Goal: Transaction & Acquisition: Book appointment/travel/reservation

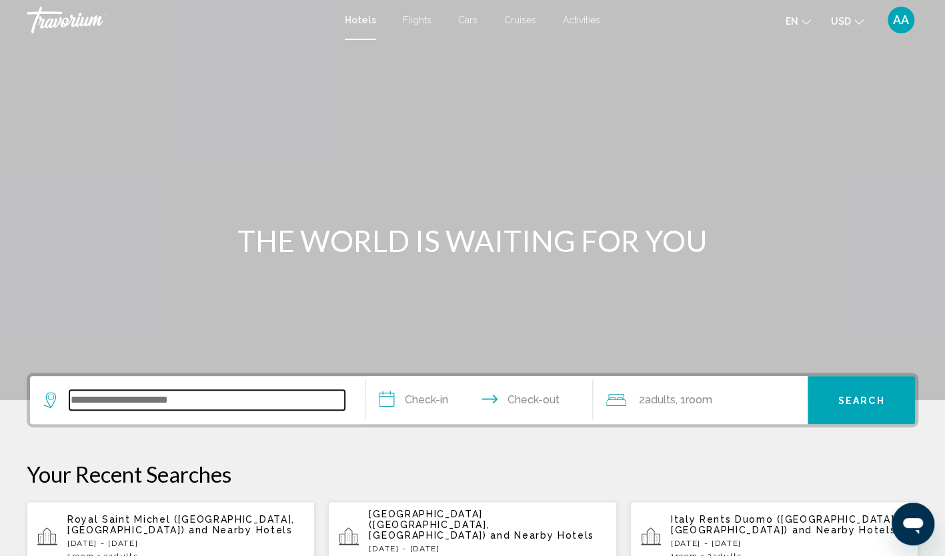
click at [162, 394] on input "Search widget" at bounding box center [206, 400] width 275 height 20
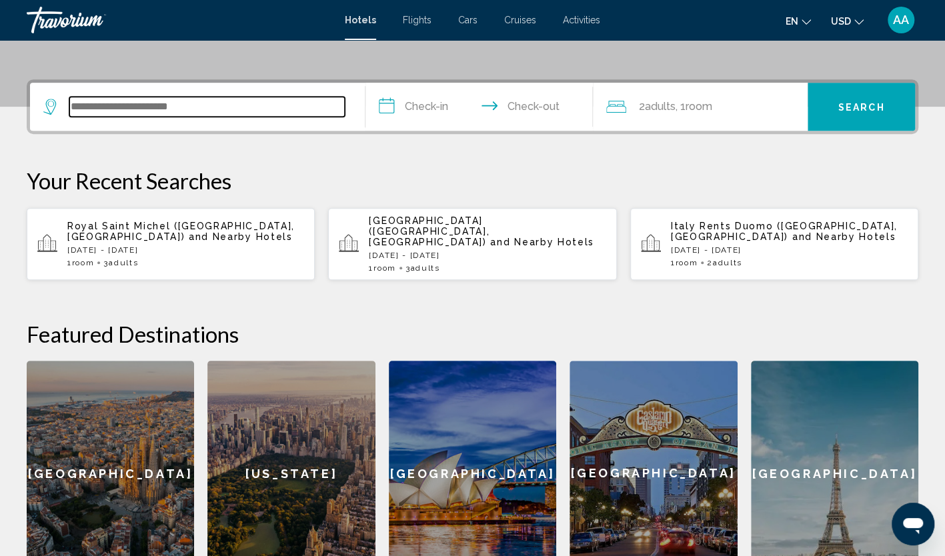
scroll to position [329, 0]
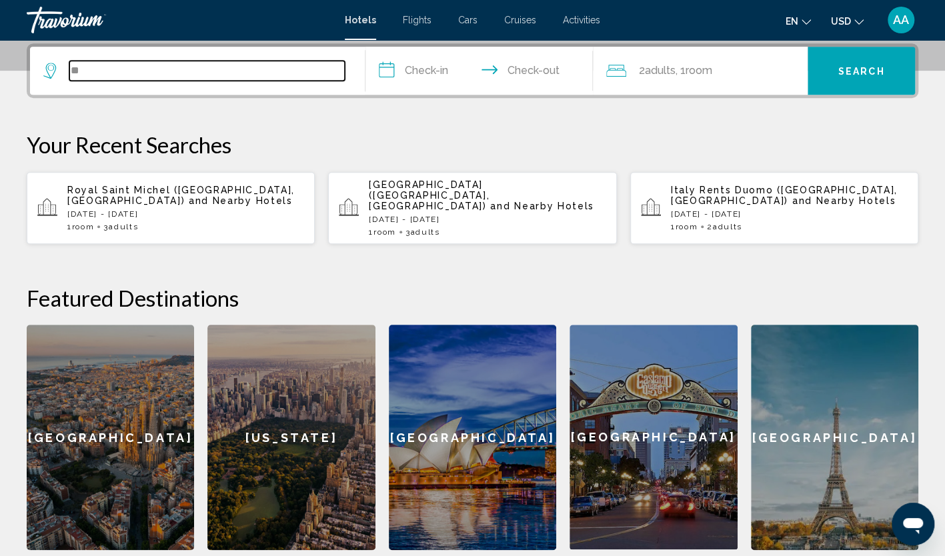
type input "*"
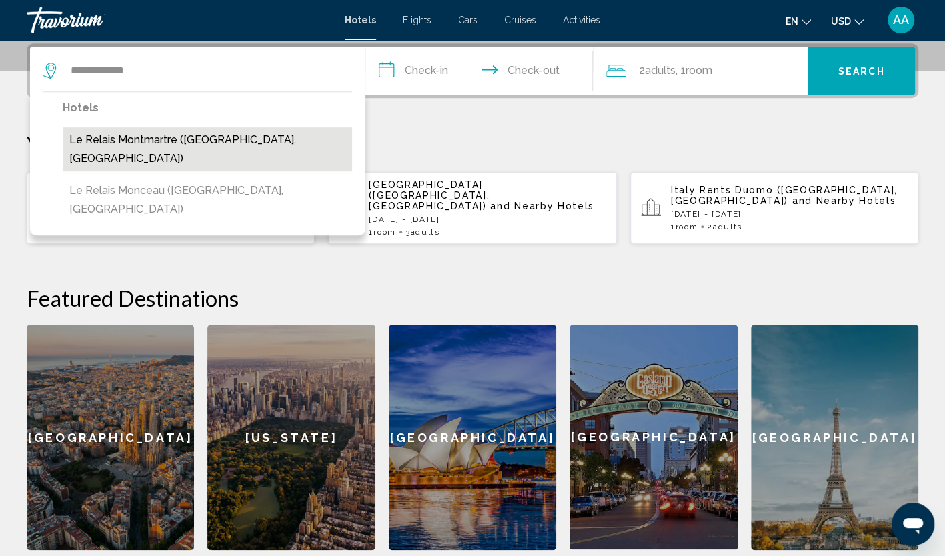
click at [223, 143] on button "Le Relais Montmartre ([GEOGRAPHIC_DATA], [GEOGRAPHIC_DATA])" at bounding box center [207, 149] width 289 height 44
type input "**********"
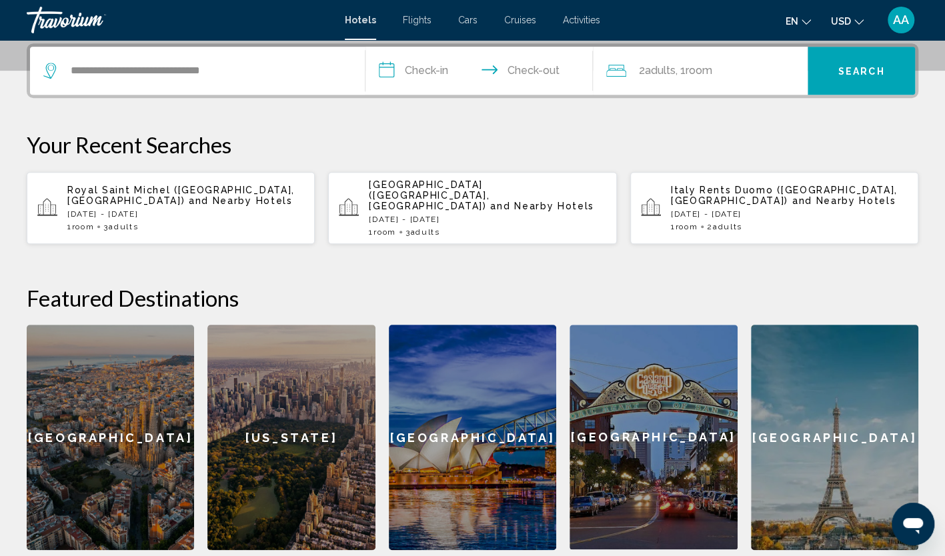
click at [416, 70] on input "**********" at bounding box center [481, 73] width 233 height 52
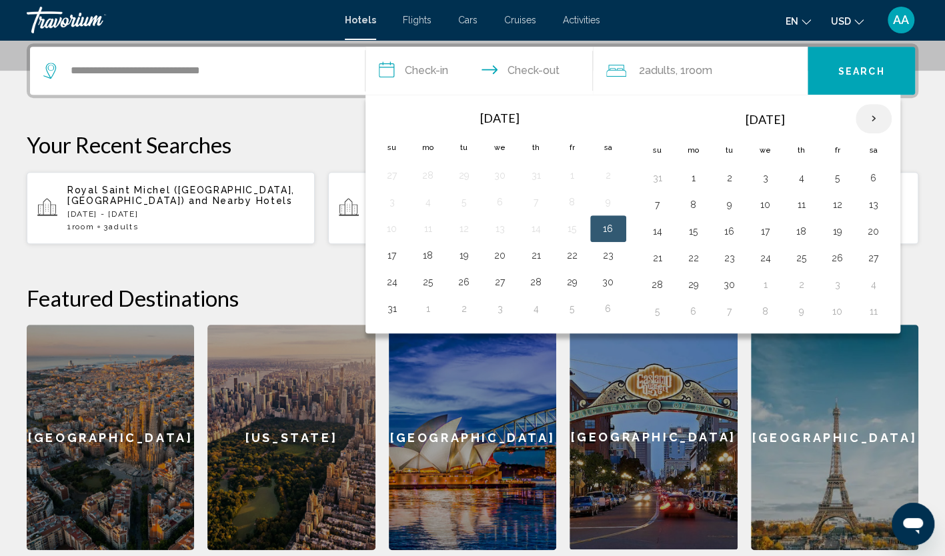
click at [860, 115] on th "Next month" at bounding box center [874, 118] width 36 height 29
click at [860, 116] on th "Next month" at bounding box center [874, 118] width 36 height 29
click at [656, 252] on button "16" at bounding box center [657, 258] width 21 height 19
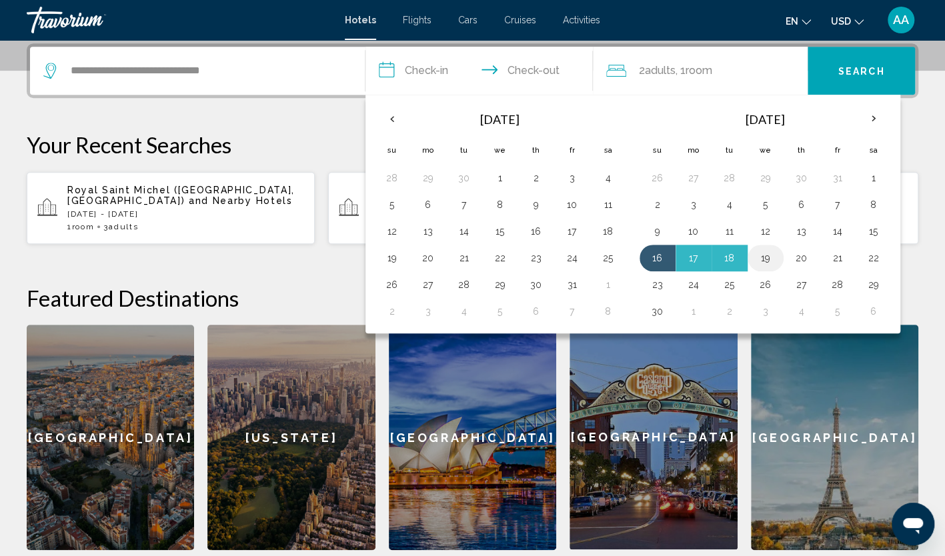
click at [756, 249] on button "19" at bounding box center [765, 258] width 21 height 19
type input "**********"
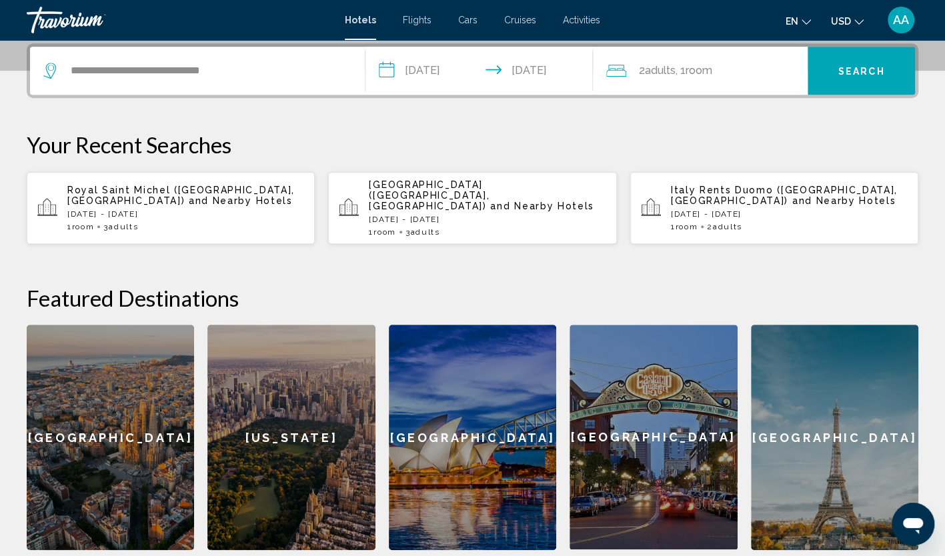
click at [672, 75] on span "Adults" at bounding box center [659, 70] width 31 height 13
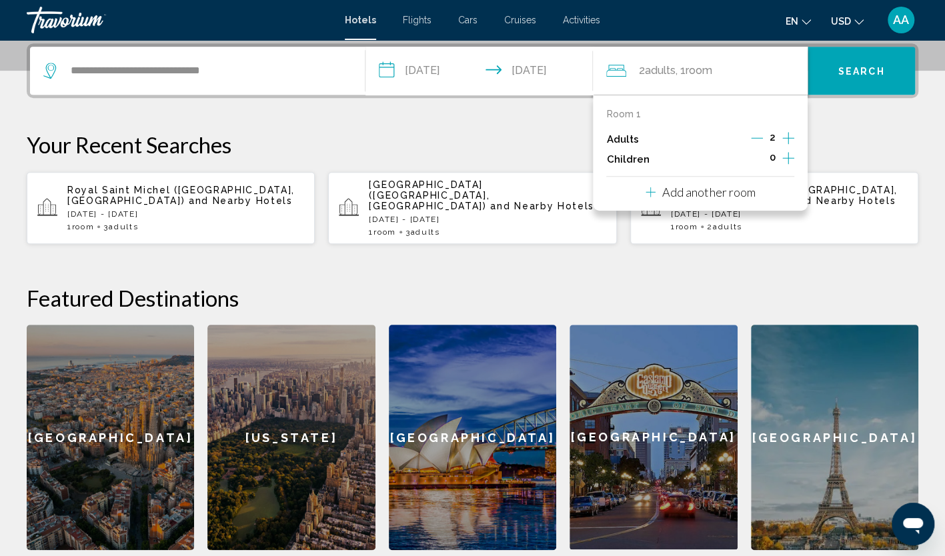
click at [788, 136] on icon "Increment adults" at bounding box center [788, 138] width 12 height 16
click at [820, 133] on p "Your Recent Searches" at bounding box center [473, 144] width 892 height 27
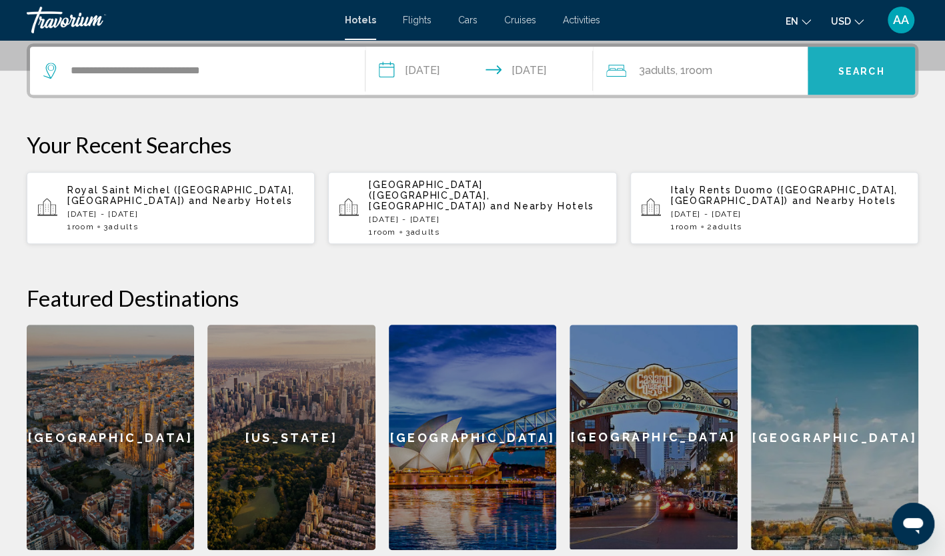
click at [842, 73] on span "Search" at bounding box center [861, 71] width 47 height 11
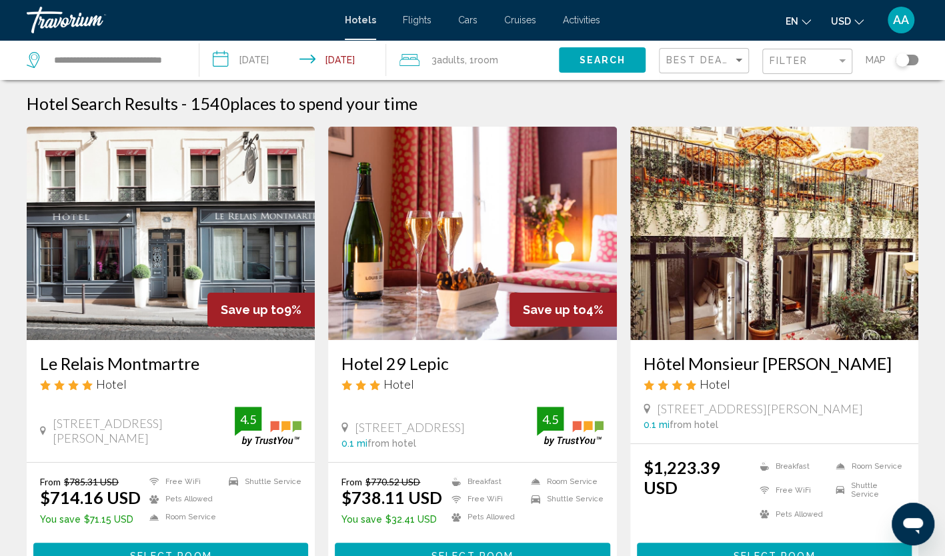
click at [219, 227] on img "Main content" at bounding box center [171, 233] width 288 height 213
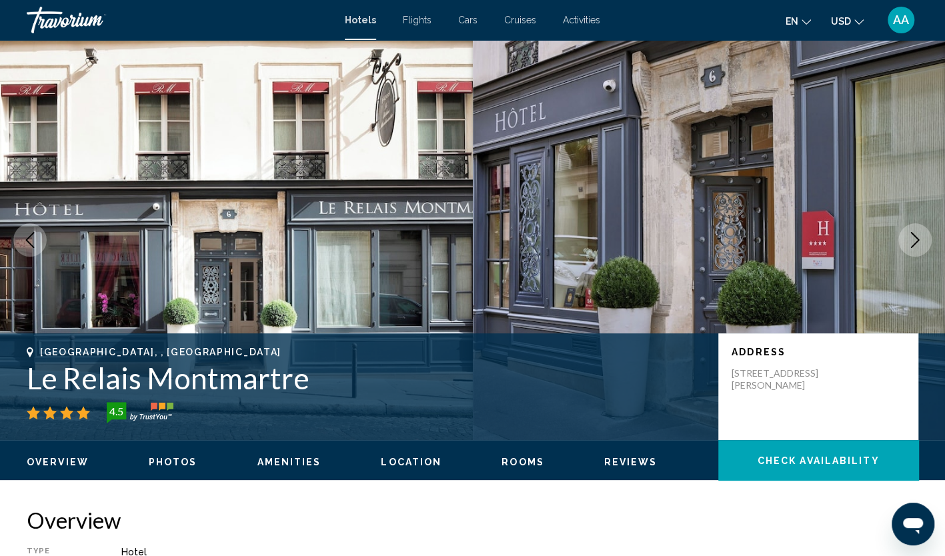
click at [922, 236] on icon "Next image" at bounding box center [915, 240] width 16 height 16
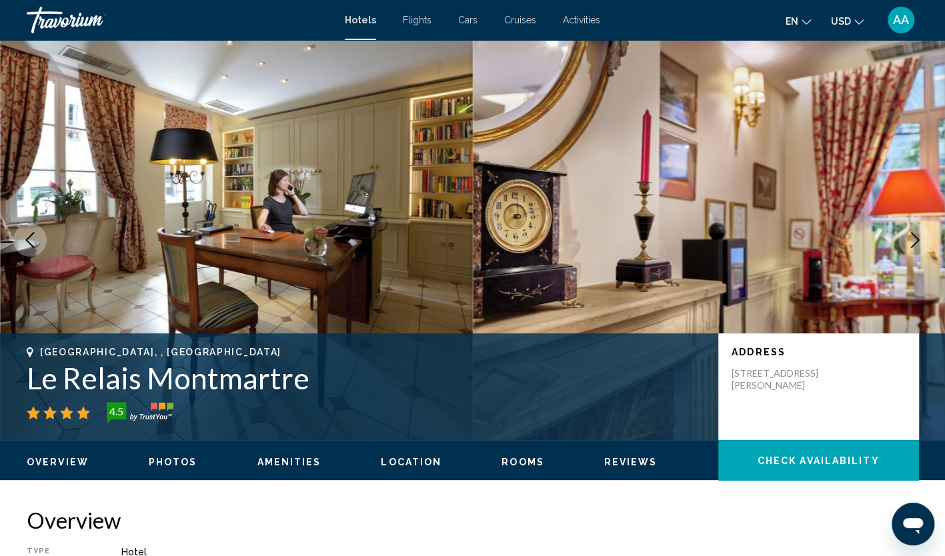
click at [922, 236] on icon "Next image" at bounding box center [915, 240] width 16 height 16
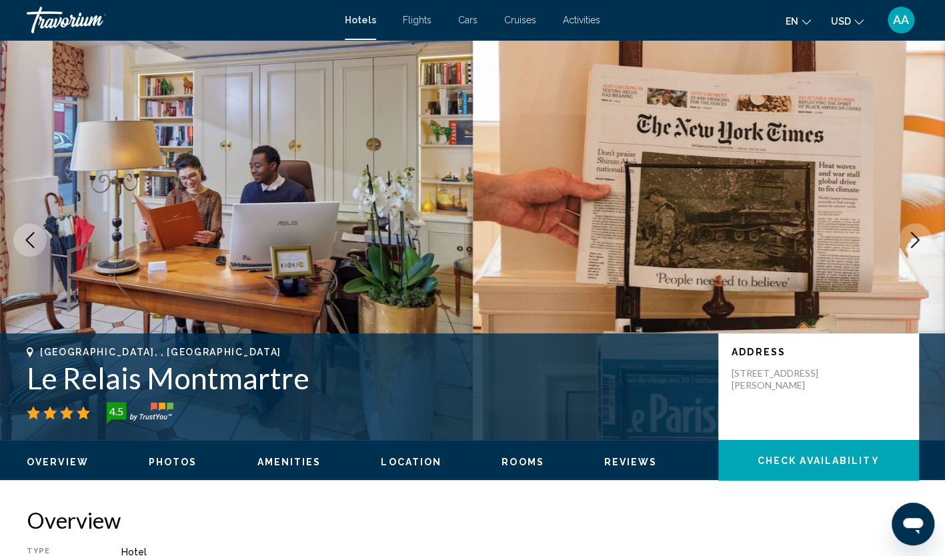
click at [922, 236] on icon "Next image" at bounding box center [915, 240] width 16 height 16
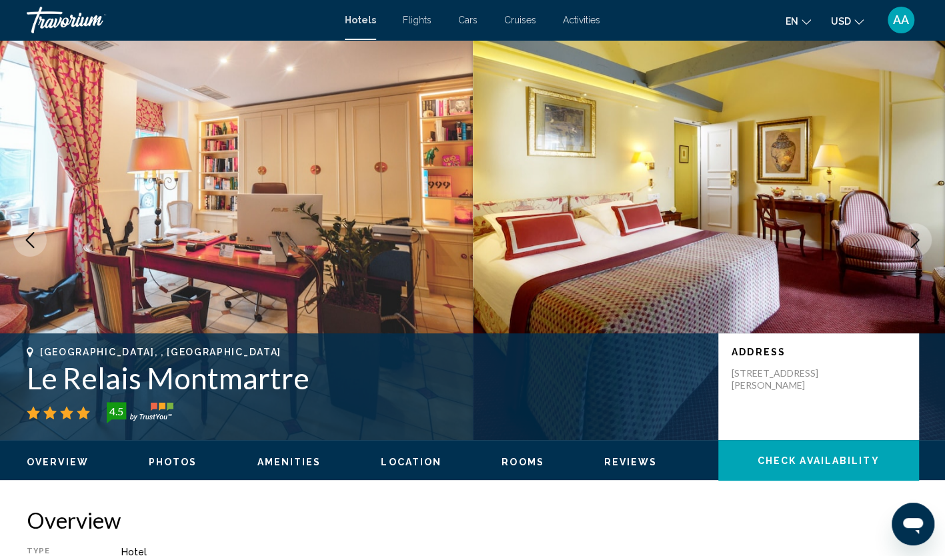
click at [922, 236] on icon "Next image" at bounding box center [915, 240] width 16 height 16
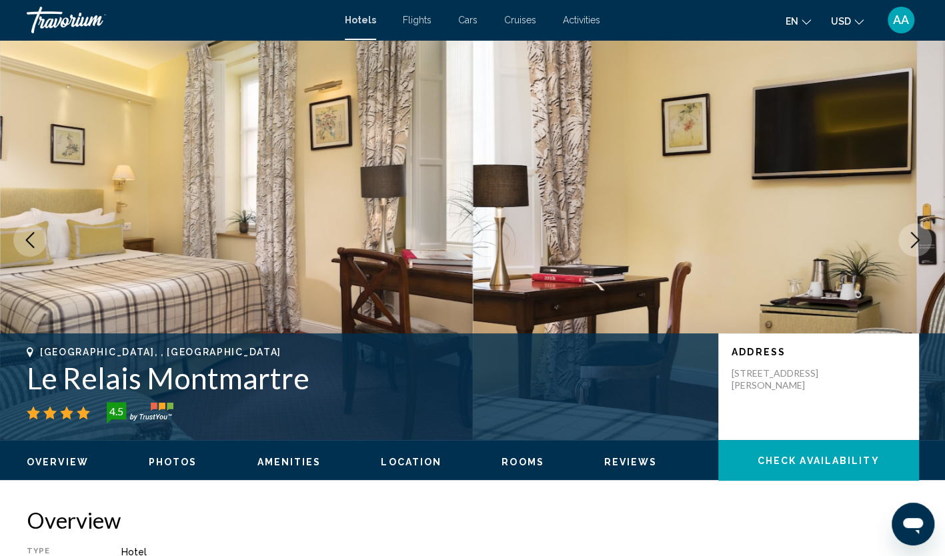
click at [922, 236] on icon "Next image" at bounding box center [915, 240] width 16 height 16
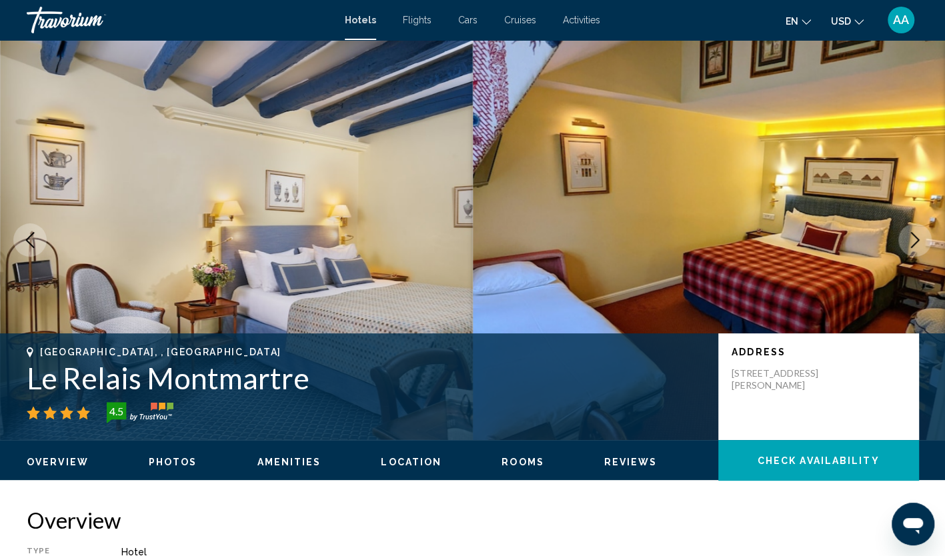
click at [922, 236] on icon "Next image" at bounding box center [915, 240] width 16 height 16
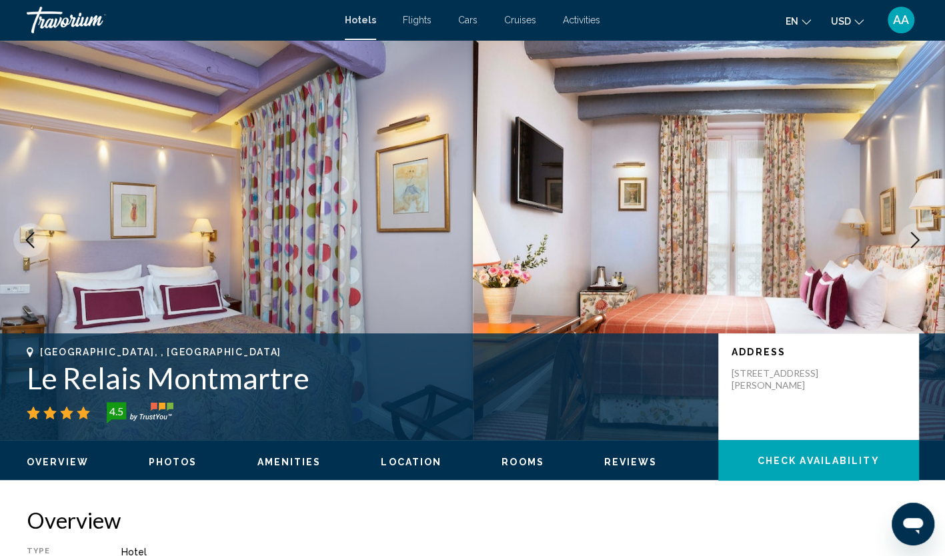
click at [37, 233] on icon "Previous image" at bounding box center [30, 240] width 16 height 16
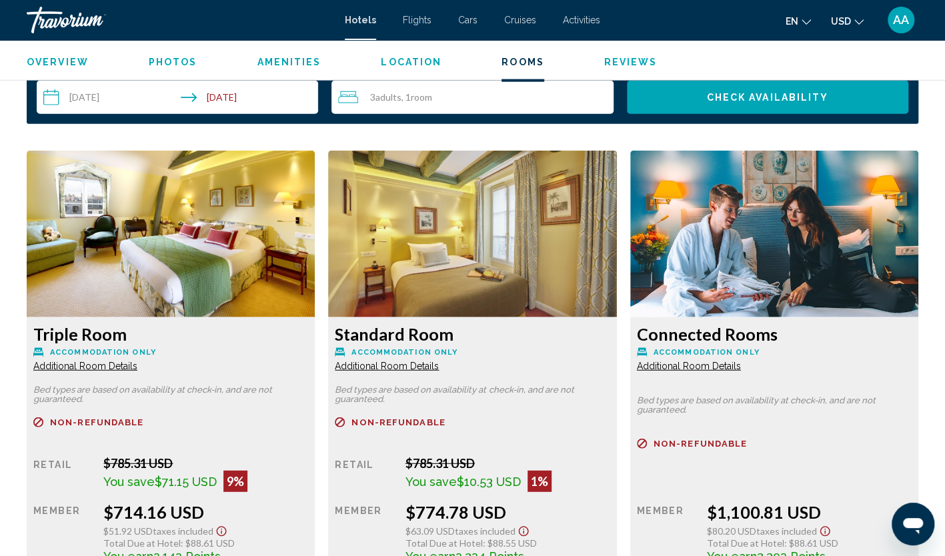
scroll to position [1728, 0]
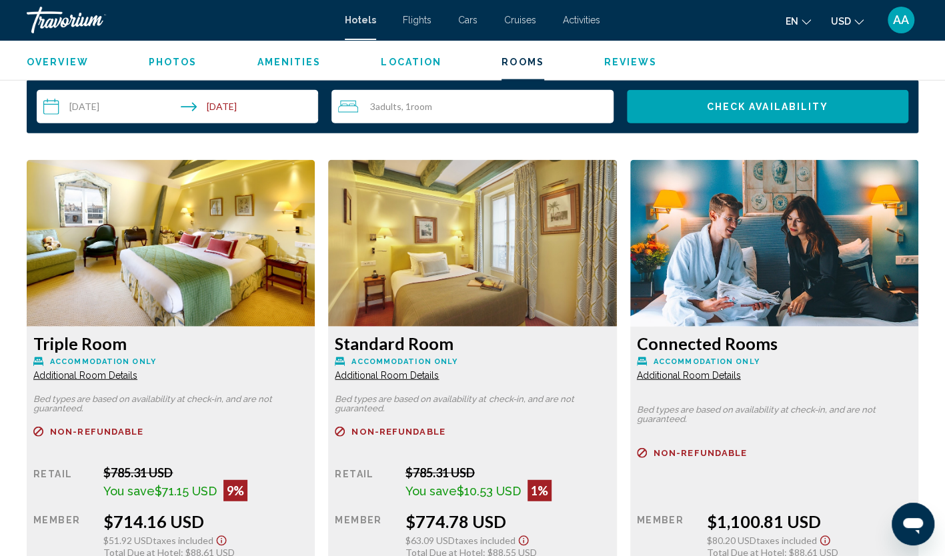
click at [104, 368] on div "Triple Room Accommodation Only Additional Room Details" at bounding box center [170, 357] width 275 height 48
click at [107, 373] on span "Additional Room Details" at bounding box center [85, 375] width 104 height 11
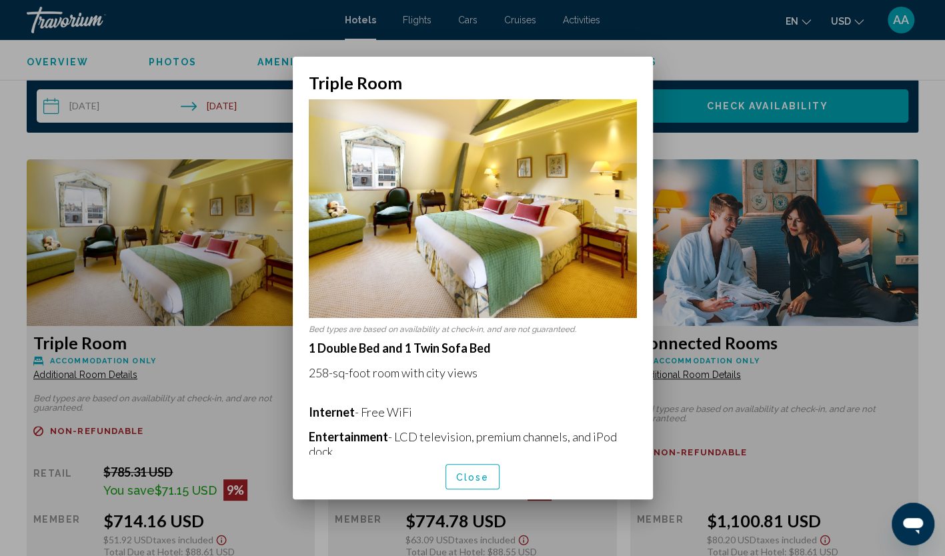
scroll to position [0, 0]
click at [467, 476] on span "Close" at bounding box center [472, 477] width 33 height 11
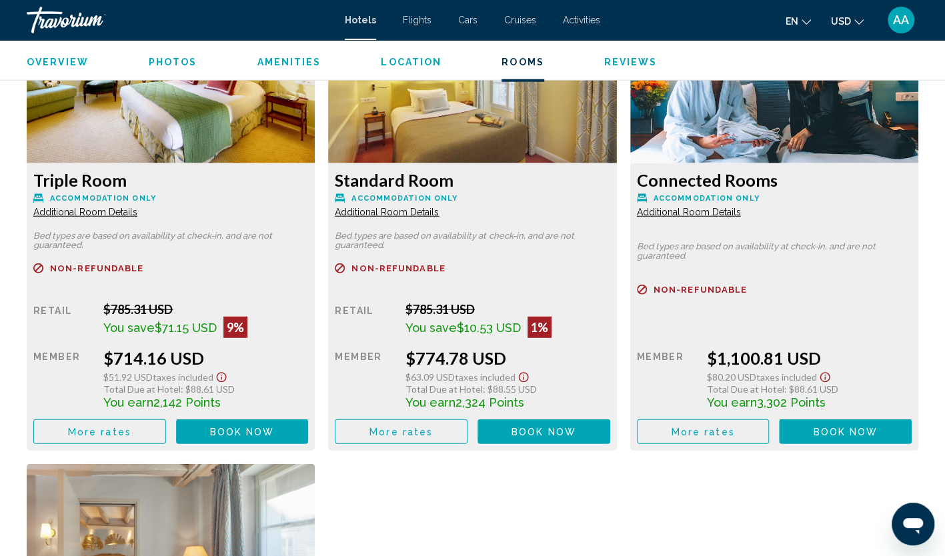
scroll to position [1862, 0]
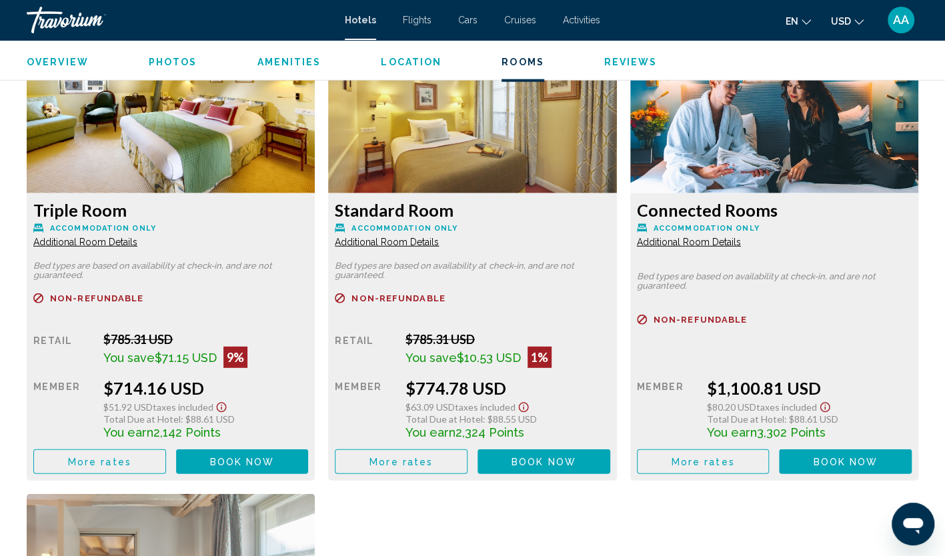
click at [137, 240] on span "Additional Room Details" at bounding box center [85, 242] width 104 height 11
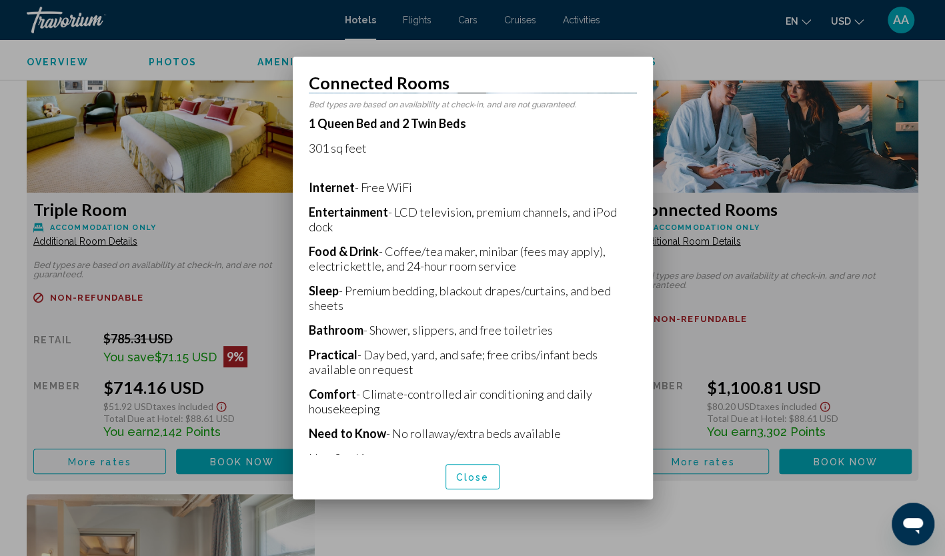
scroll to position [424, 0]
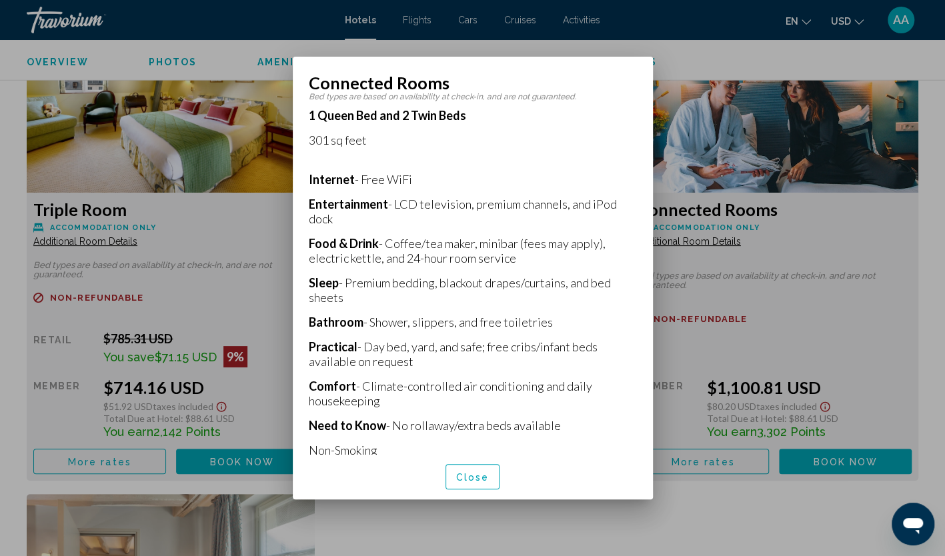
click at [479, 467] on button "Close" at bounding box center [472, 476] width 55 height 25
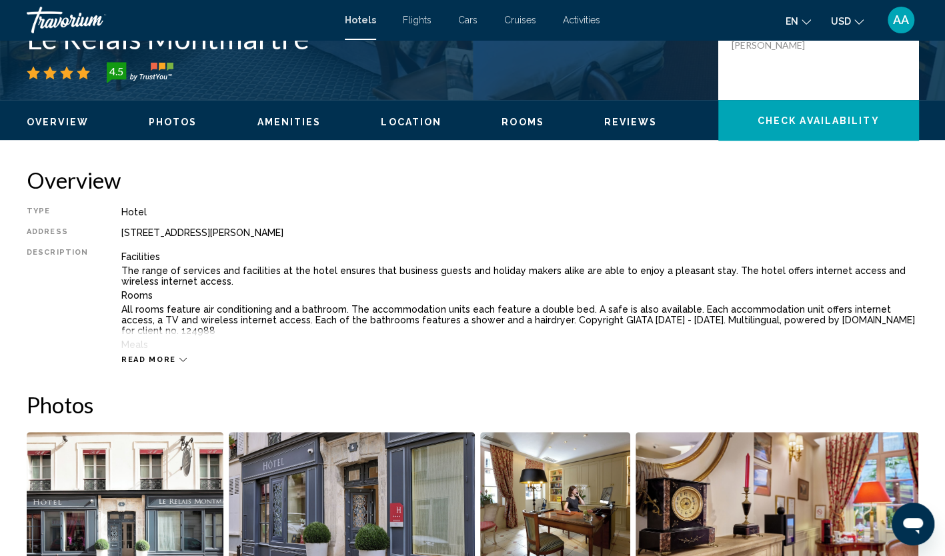
scroll to position [195, 0]
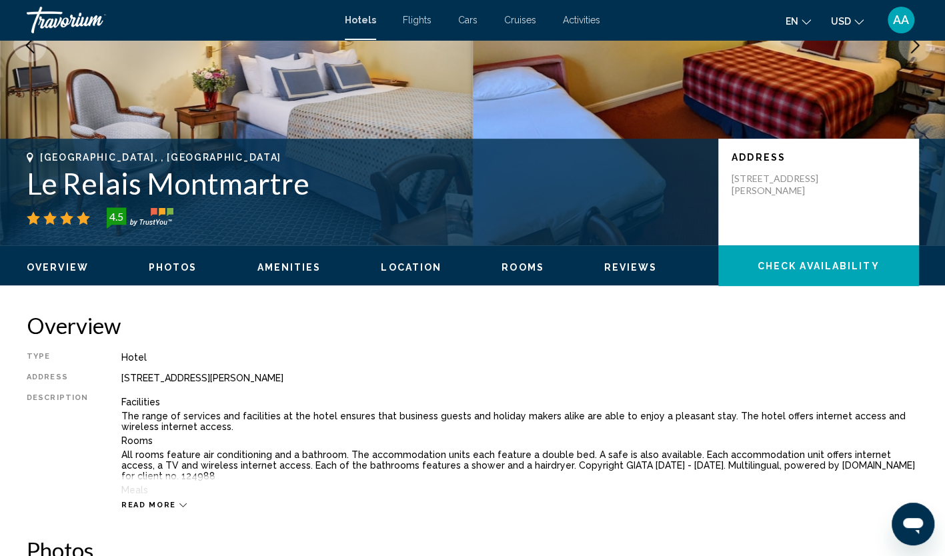
drag, startPoint x: 302, startPoint y: 189, endPoint x: 17, endPoint y: 187, distance: 284.8
click at [17, 187] on div "Paris, , France Le Relais Montmartre 4.5 Address 6 Rue Constance, Paris 75018, …" at bounding box center [472, 192] width 945 height 80
copy h1 "Le Relais Montmartre"
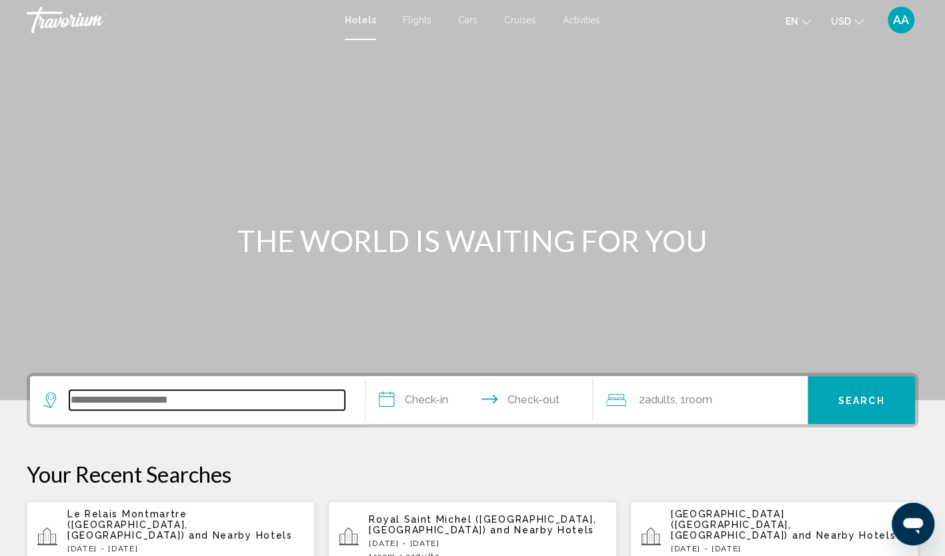
click at [239, 394] on input "Search widget" at bounding box center [206, 400] width 275 height 20
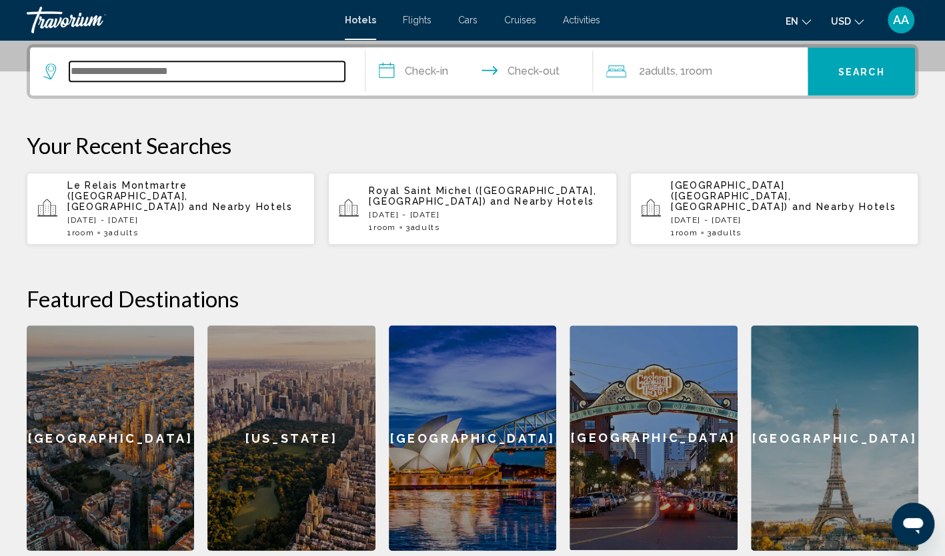
scroll to position [329, 0]
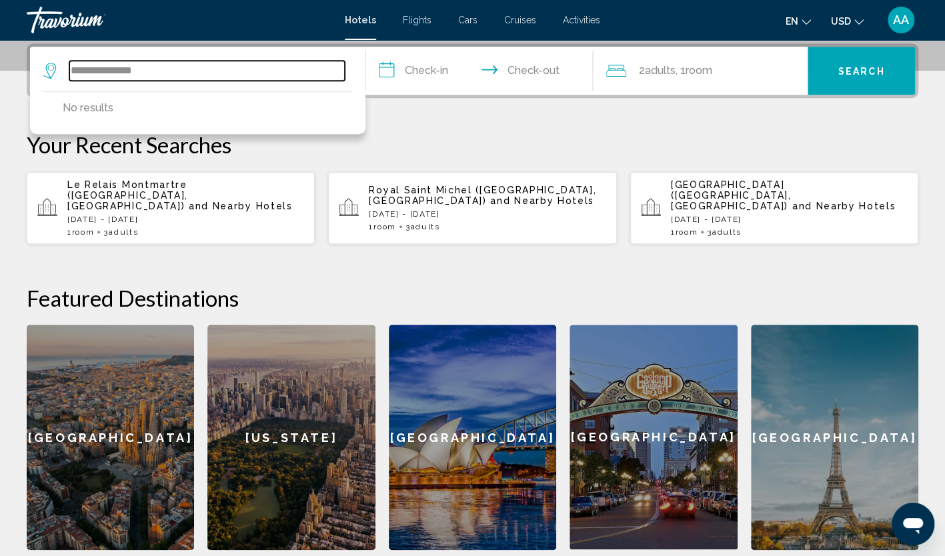
drag, startPoint x: 295, startPoint y: 68, endPoint x: -3, endPoint y: 23, distance: 300.9
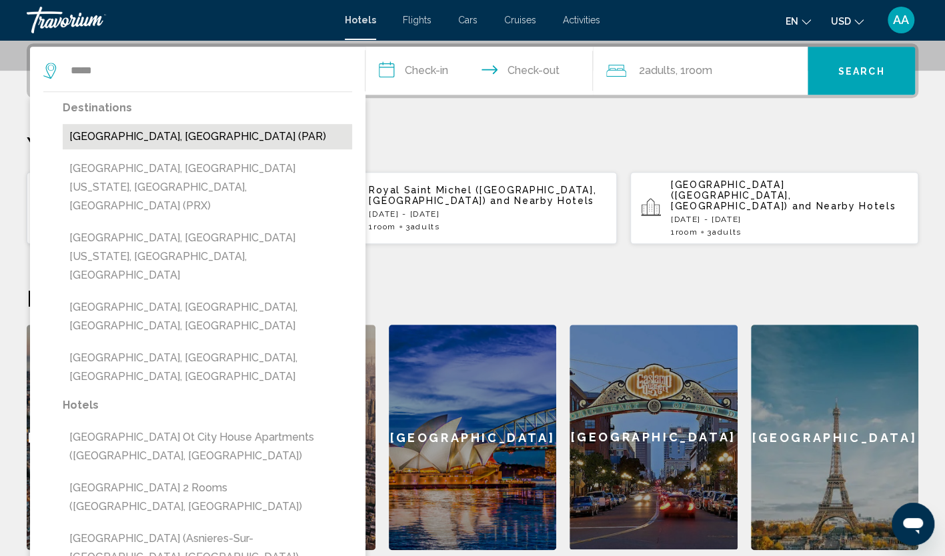
click at [131, 145] on button "[GEOGRAPHIC_DATA], [GEOGRAPHIC_DATA] (PAR)" at bounding box center [207, 136] width 289 height 25
type input "**********"
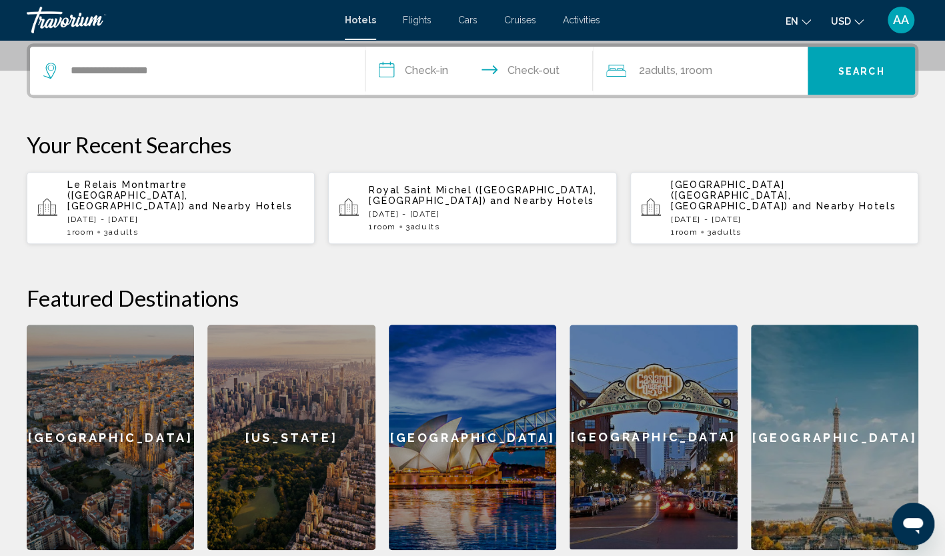
click at [459, 68] on input "**********" at bounding box center [481, 73] width 233 height 52
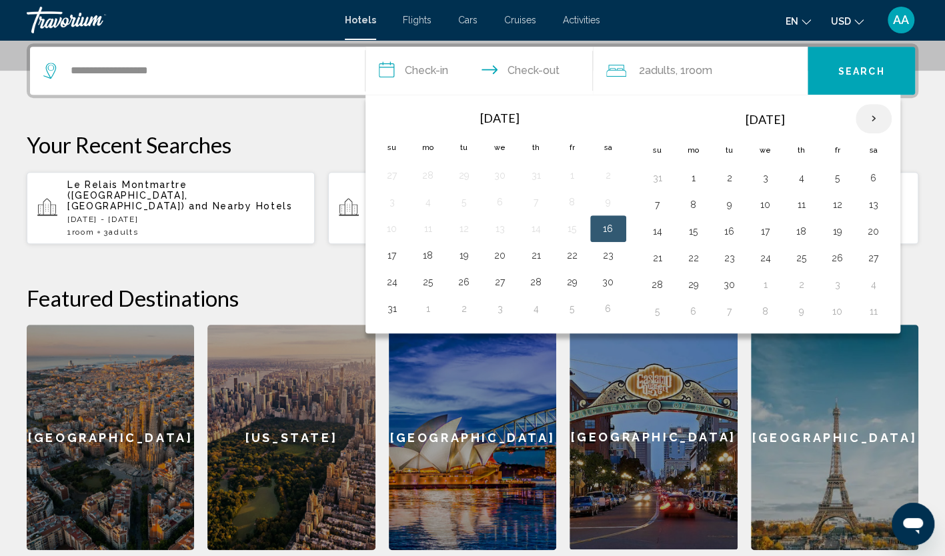
click at [874, 122] on th "Next month" at bounding box center [874, 118] width 36 height 29
click at [646, 265] on td "16" at bounding box center [658, 258] width 36 height 27
click at [656, 259] on button "16" at bounding box center [657, 258] width 21 height 19
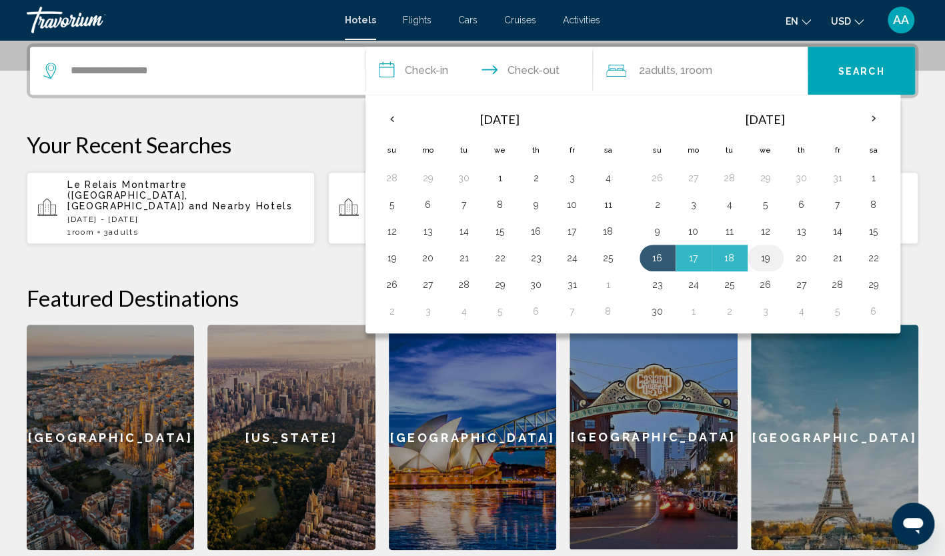
click at [759, 260] on button "19" at bounding box center [765, 258] width 21 height 19
type input "**********"
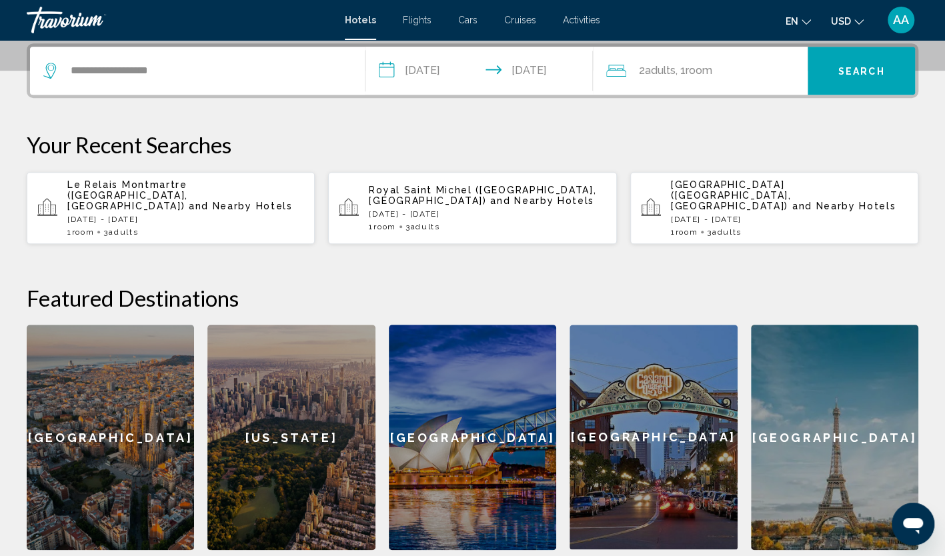
click at [712, 77] on span ", 1 Room rooms" at bounding box center [693, 70] width 37 height 19
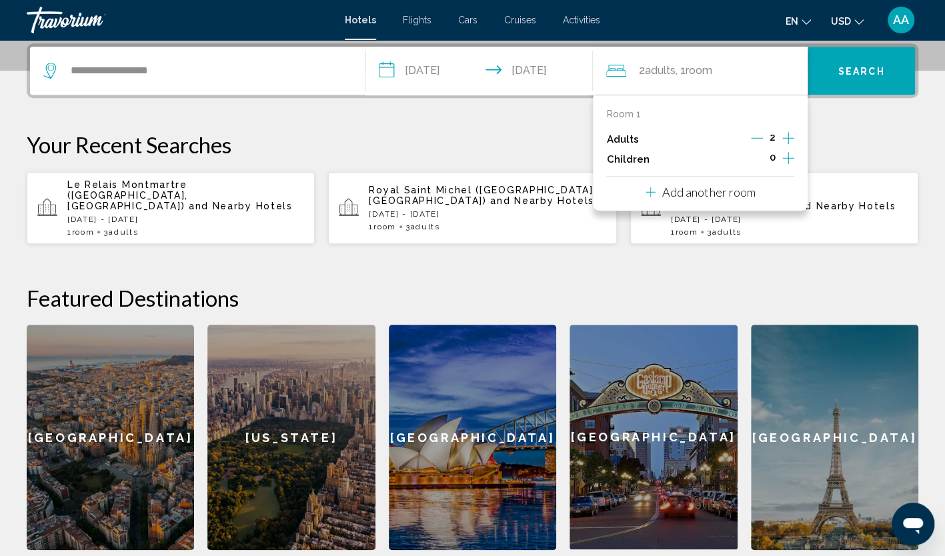
click at [787, 144] on icon "Increment adults" at bounding box center [788, 138] width 12 height 16
click at [818, 134] on p "Your Recent Searches" at bounding box center [473, 144] width 892 height 27
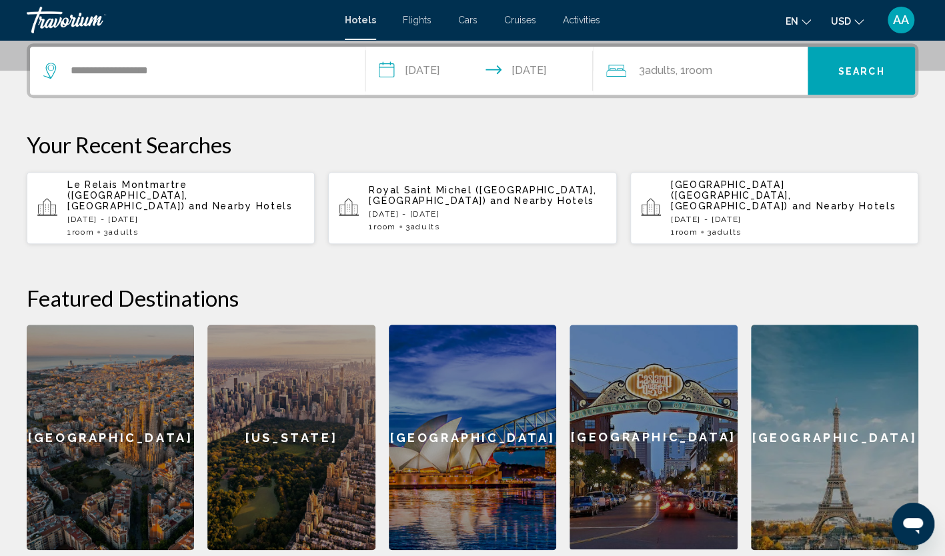
click at [856, 67] on span "Search" at bounding box center [861, 71] width 47 height 11
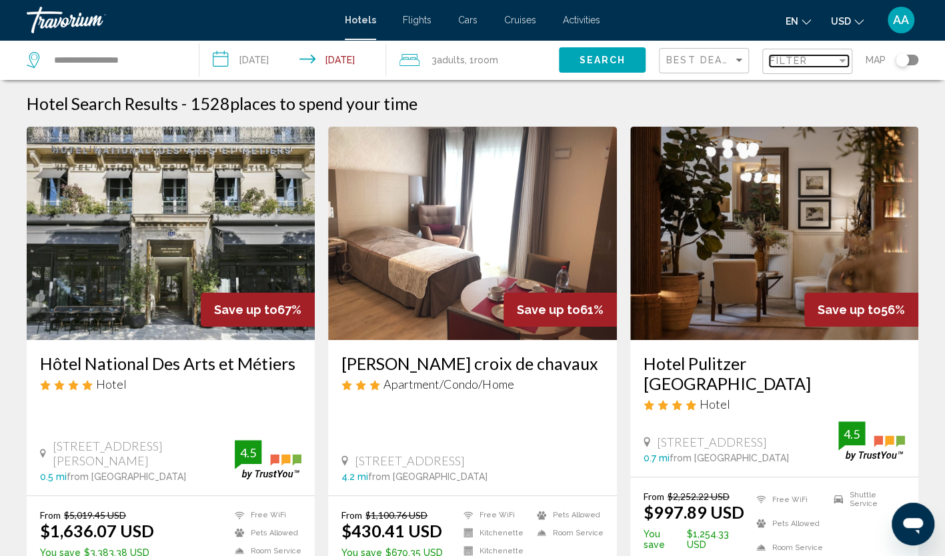
click at [798, 63] on span "Filter" at bounding box center [789, 60] width 38 height 11
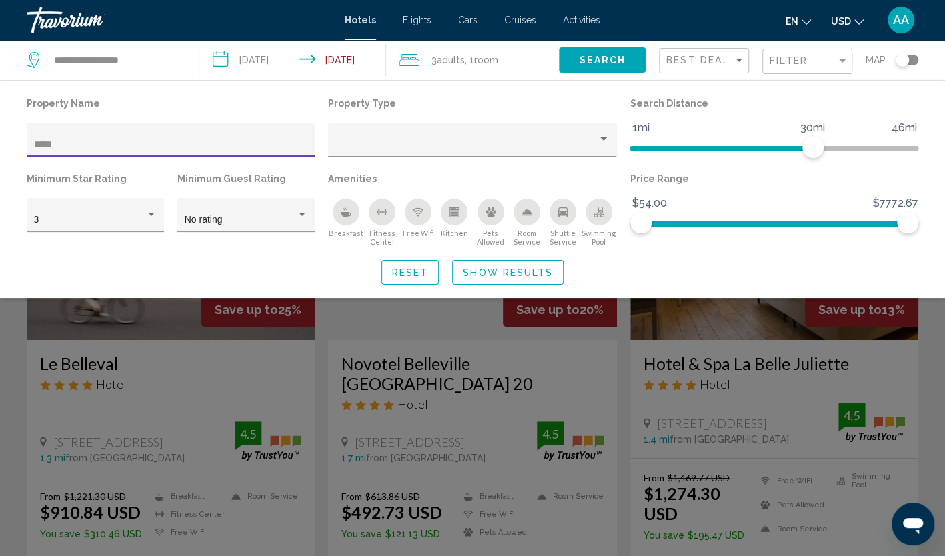
type input "*****"
click at [537, 272] on span "Show Results" at bounding box center [508, 272] width 90 height 11
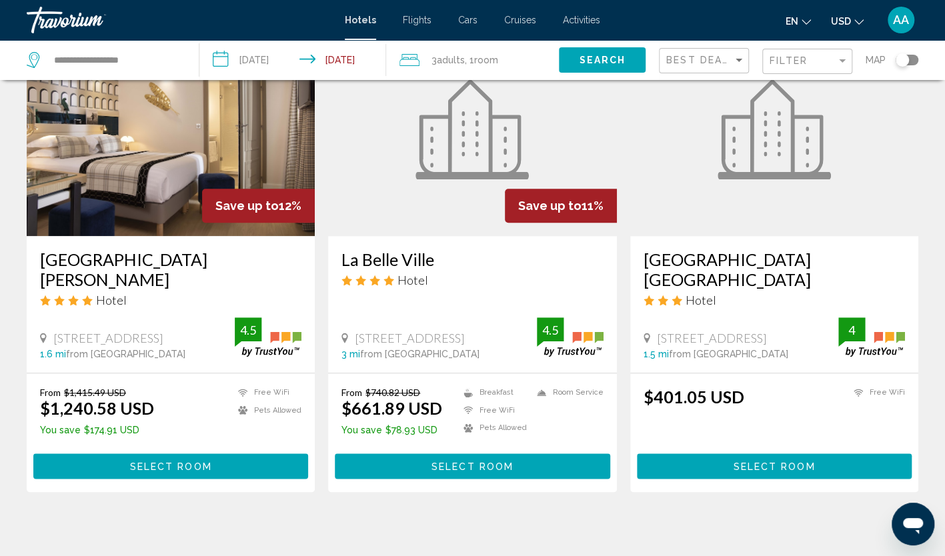
scroll to position [533, 0]
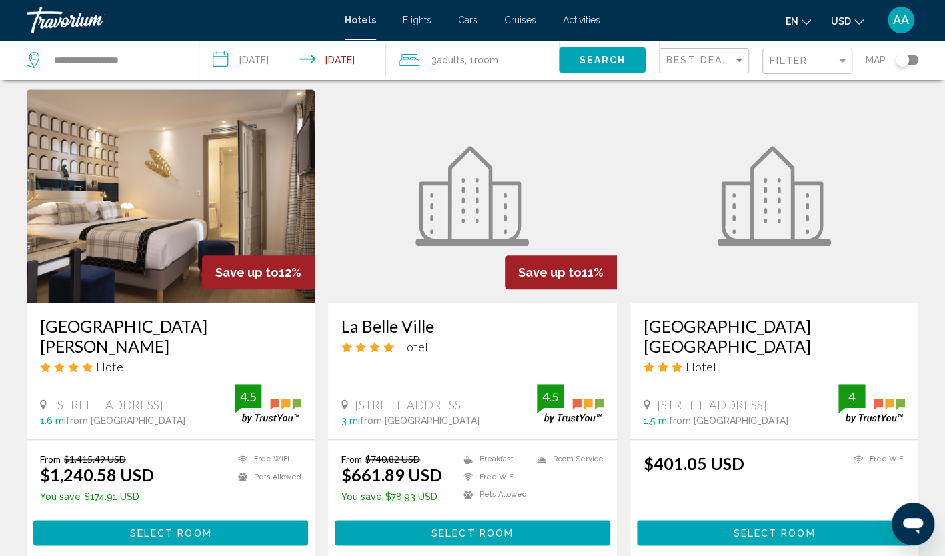
click at [250, 195] on img "Main content" at bounding box center [171, 195] width 288 height 213
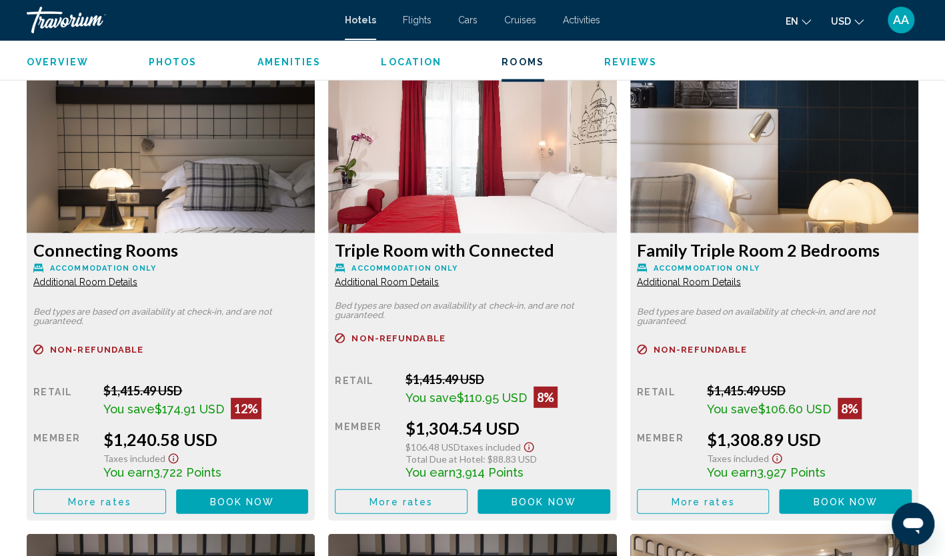
scroll to position [1800, 0]
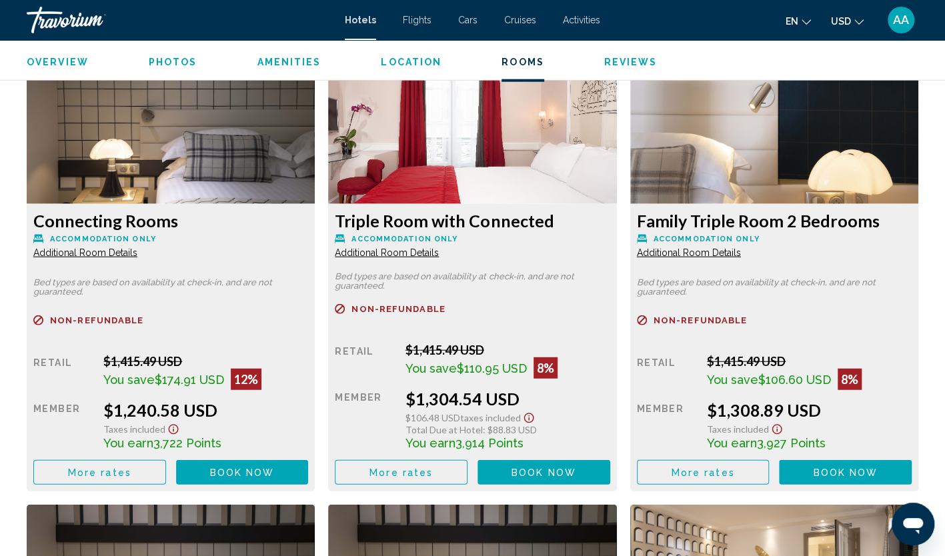
click at [166, 467] on button "More rates" at bounding box center [99, 472] width 133 height 25
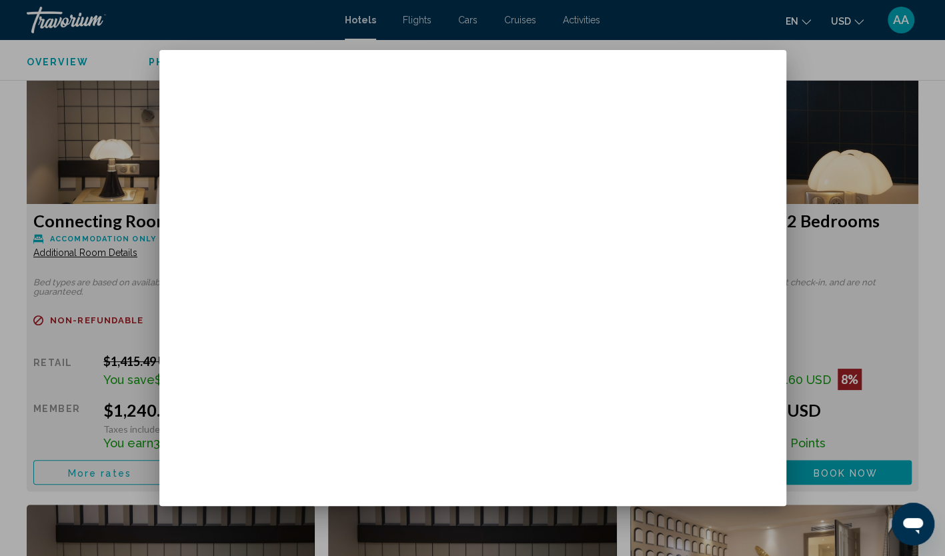
scroll to position [0, 0]
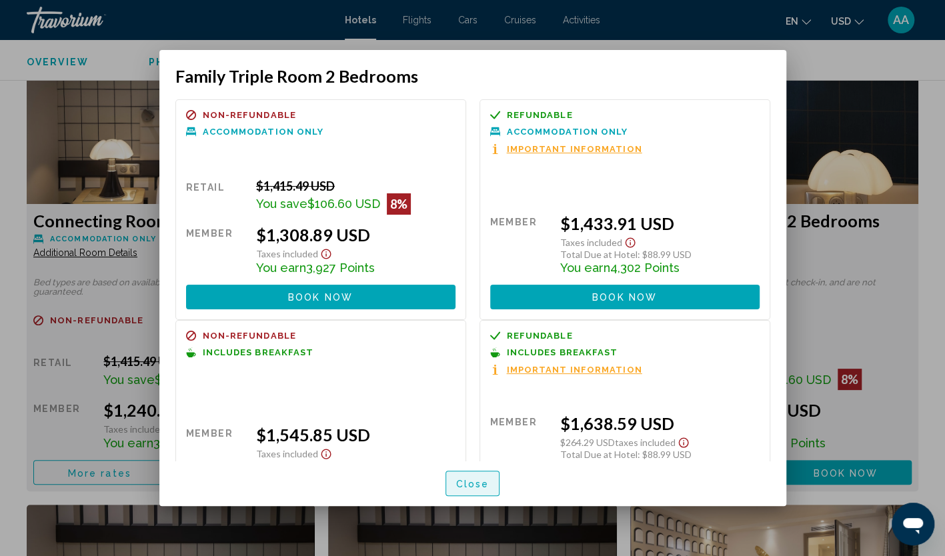
click at [471, 483] on span "Close" at bounding box center [472, 484] width 33 height 11
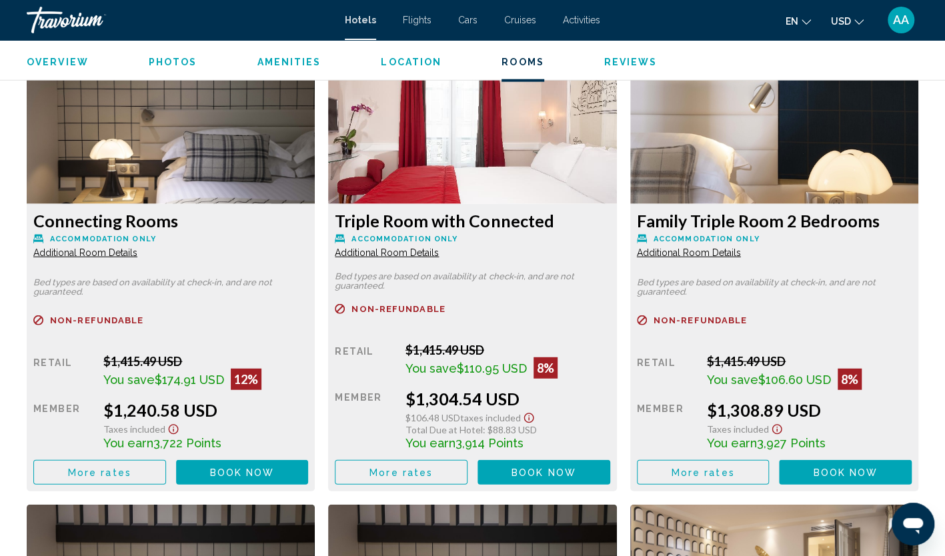
click at [137, 249] on span "Additional Room Details" at bounding box center [85, 252] width 104 height 11
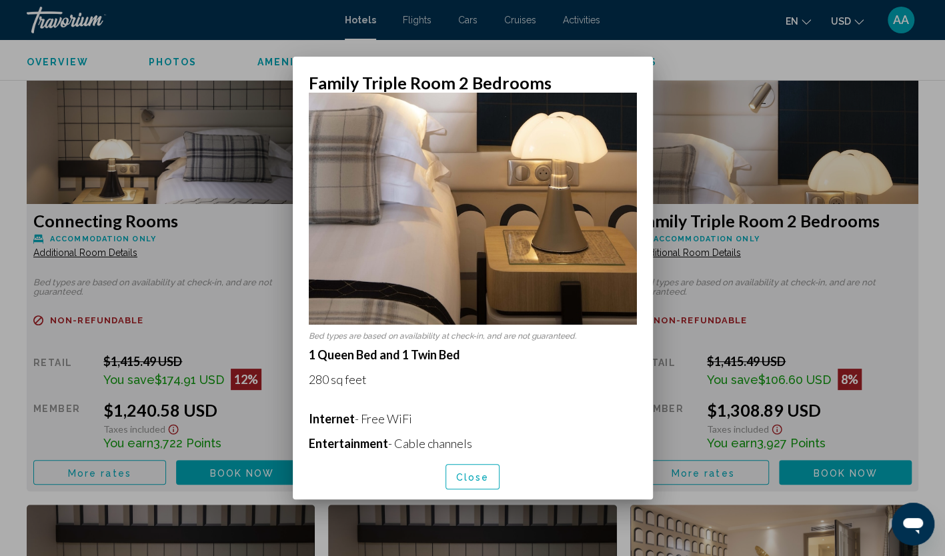
scroll to position [200, 0]
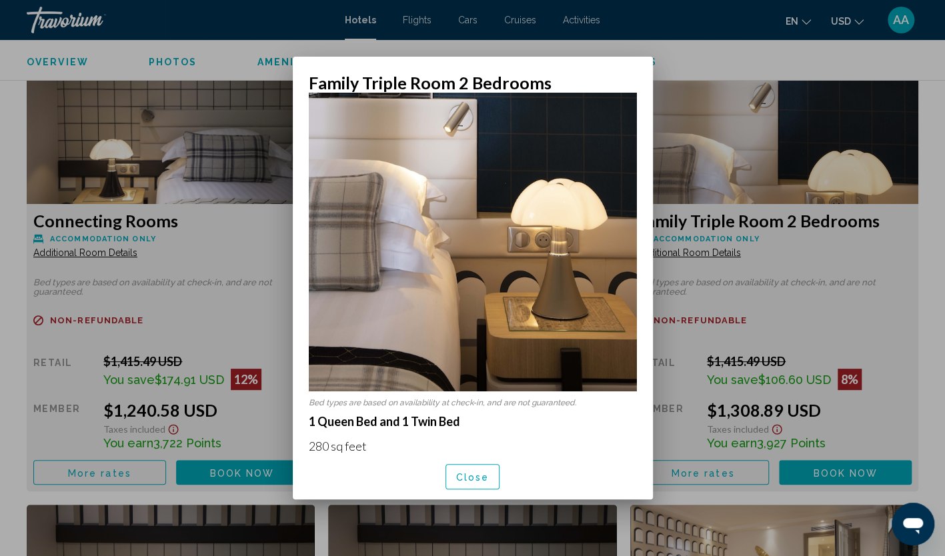
click at [483, 485] on button "Close" at bounding box center [472, 476] width 55 height 25
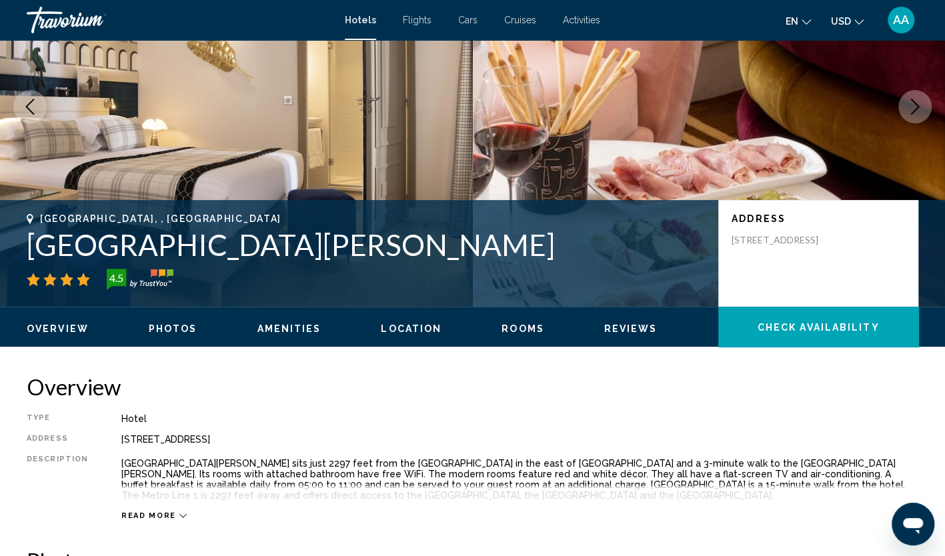
scroll to position [67, 0]
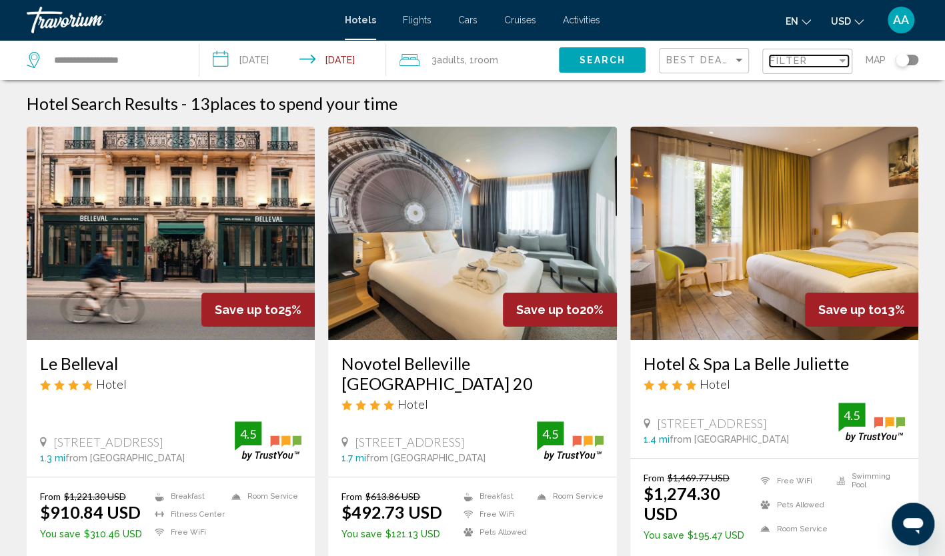
click at [792, 57] on span "Filter" at bounding box center [789, 60] width 38 height 11
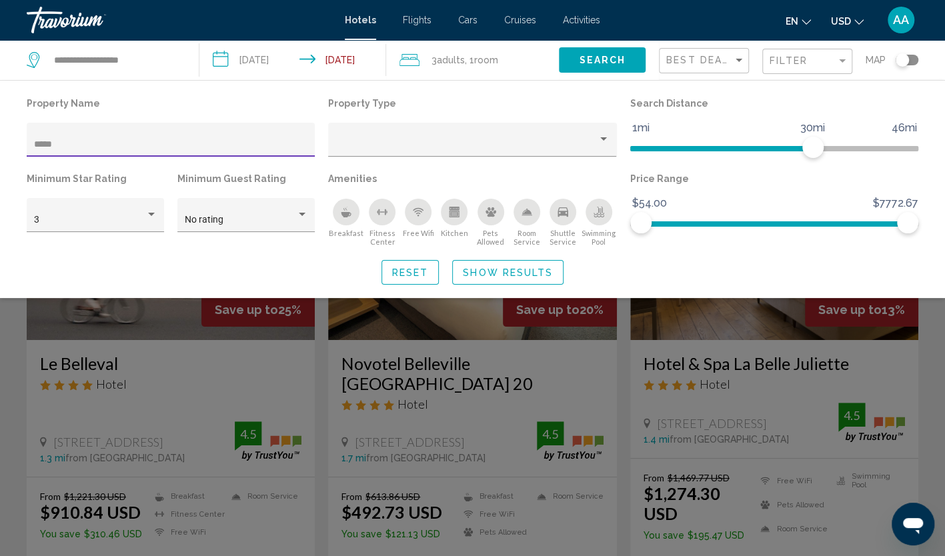
drag, startPoint x: 38, startPoint y: 147, endPoint x: -3, endPoint y: 153, distance: 41.0
click at [0, 153] on html "**********" at bounding box center [472, 278] width 945 height 556
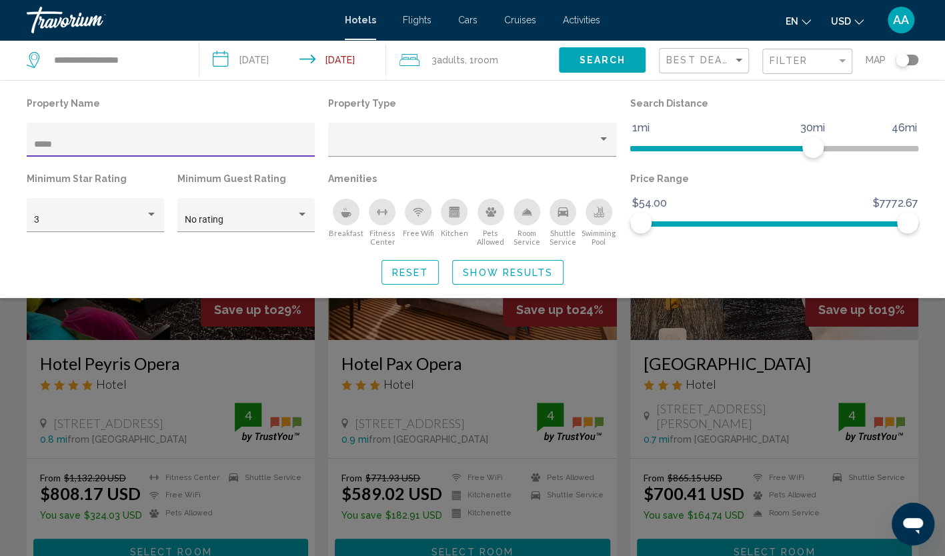
type input "*****"
click at [499, 267] on span "Show Results" at bounding box center [508, 272] width 90 height 11
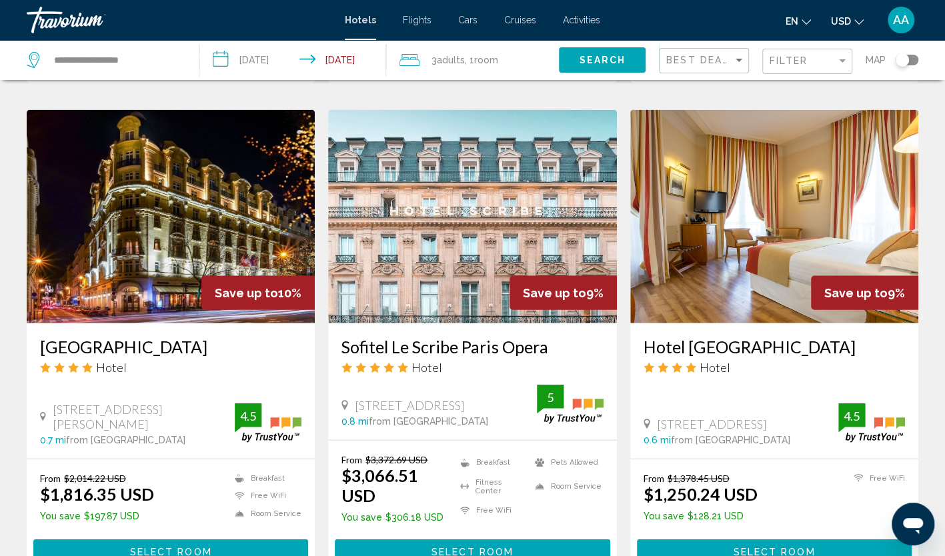
scroll to position [1709, 0]
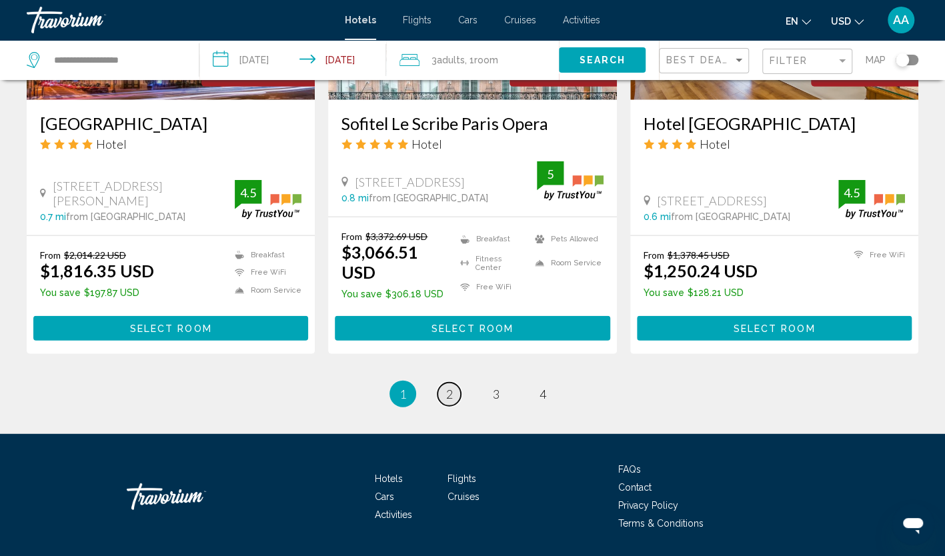
click at [456, 383] on link "page 2" at bounding box center [448, 394] width 23 height 23
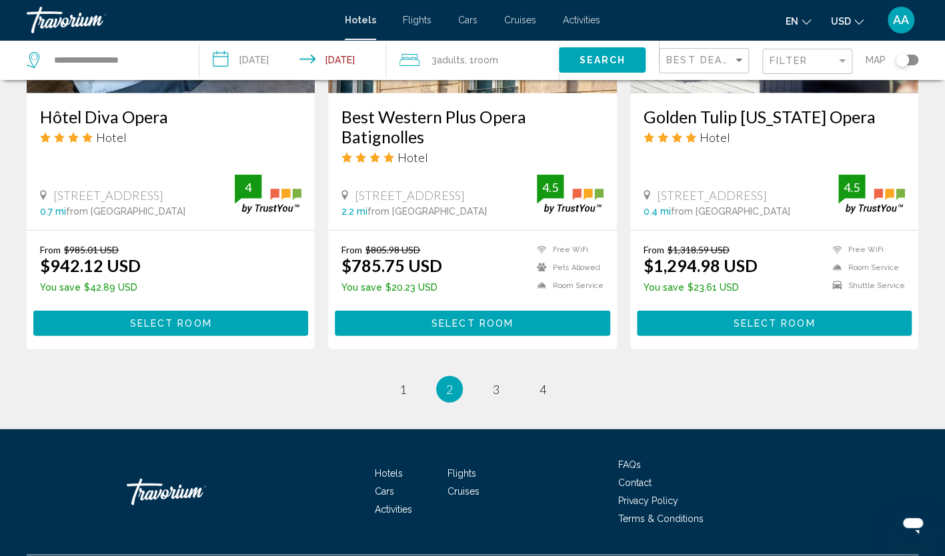
scroll to position [1734, 0]
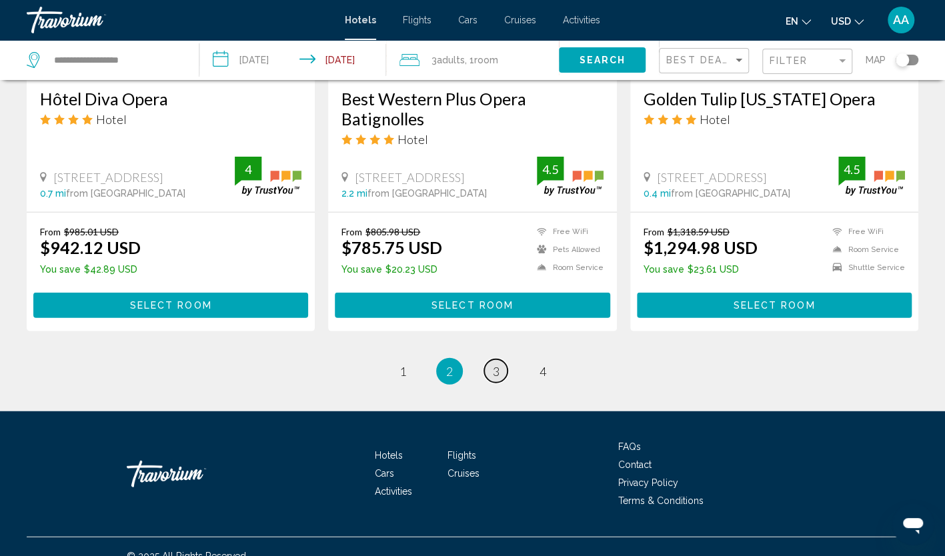
click at [489, 364] on link "page 3" at bounding box center [495, 370] width 23 height 23
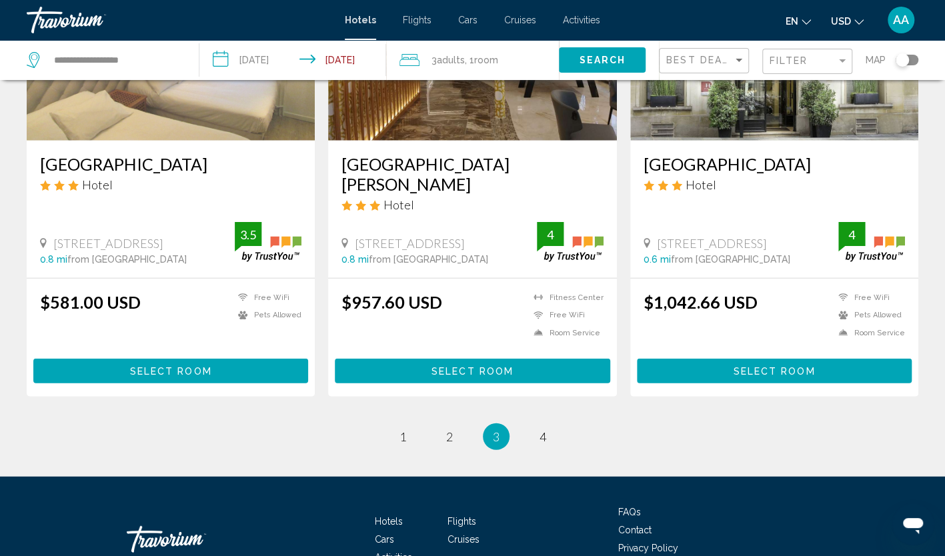
scroll to position [1730, 0]
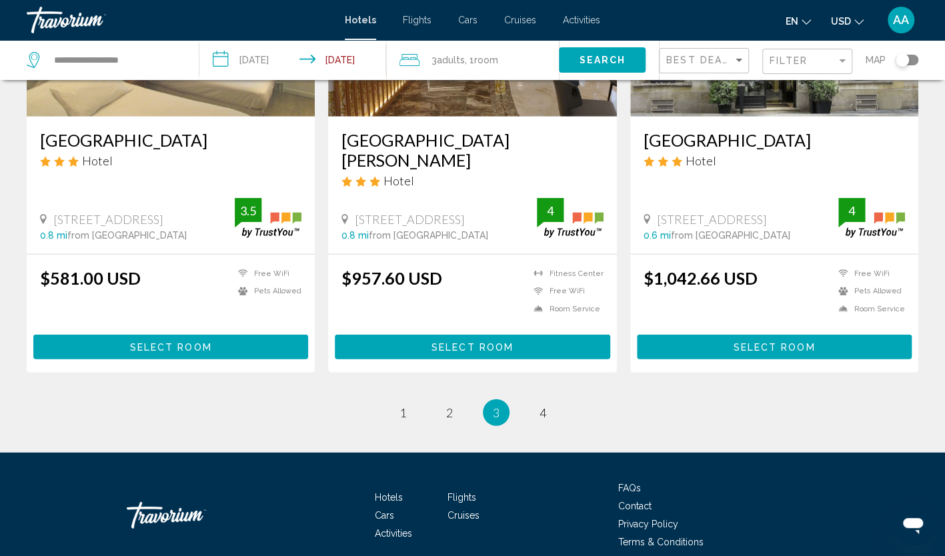
click at [544, 405] on span "4" at bounding box center [542, 412] width 7 height 15
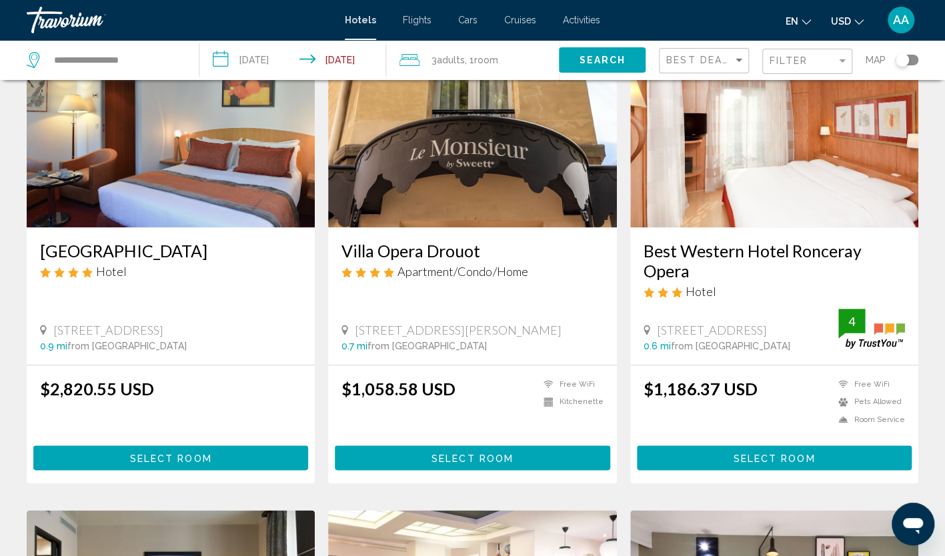
scroll to position [594, 0]
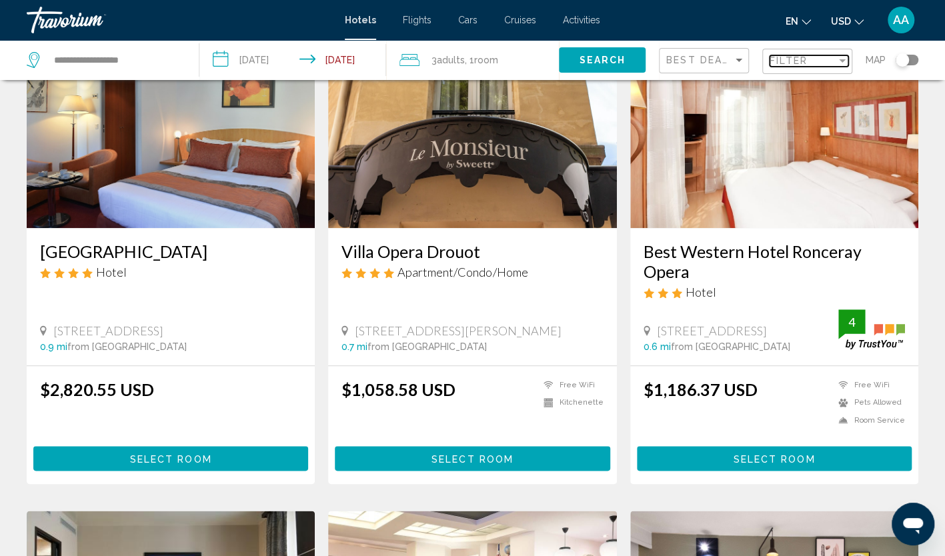
click at [797, 57] on span "Filter" at bounding box center [789, 60] width 38 height 11
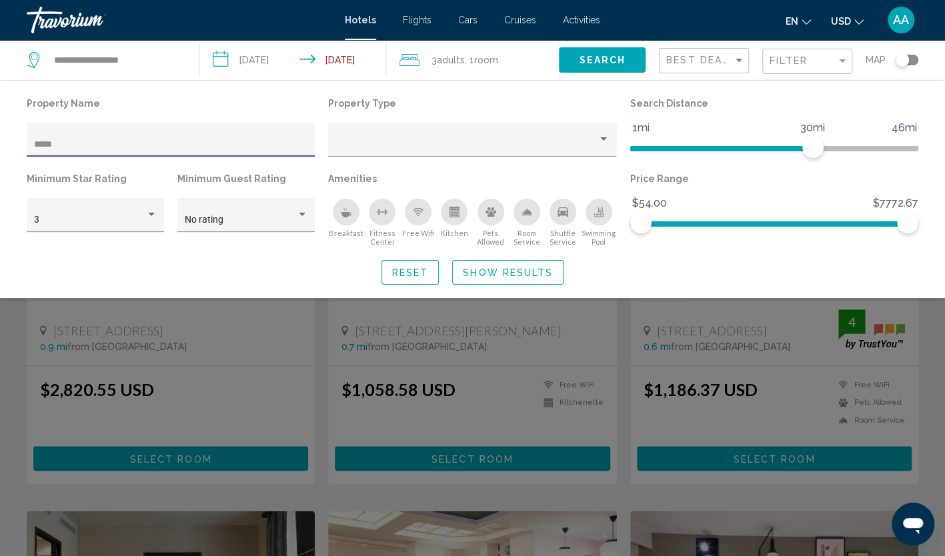
drag, startPoint x: 112, startPoint y: 144, endPoint x: -3, endPoint y: 145, distance: 114.7
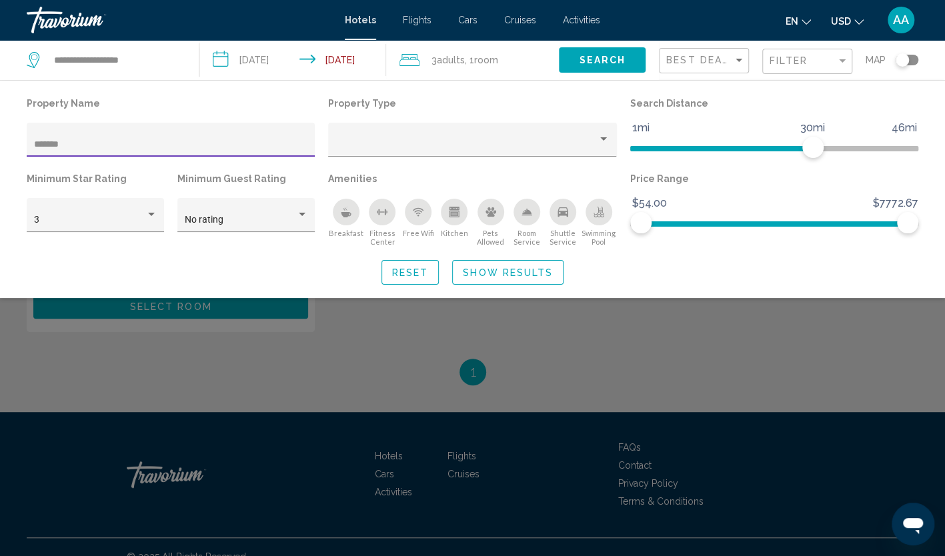
type input "*******"
click at [492, 271] on span "Show Results" at bounding box center [508, 272] width 90 height 11
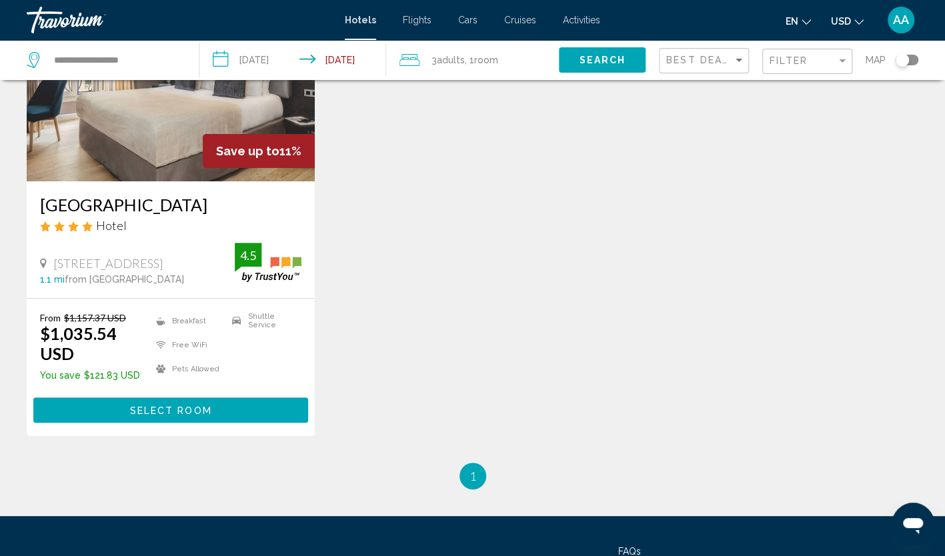
scroll to position [63, 0]
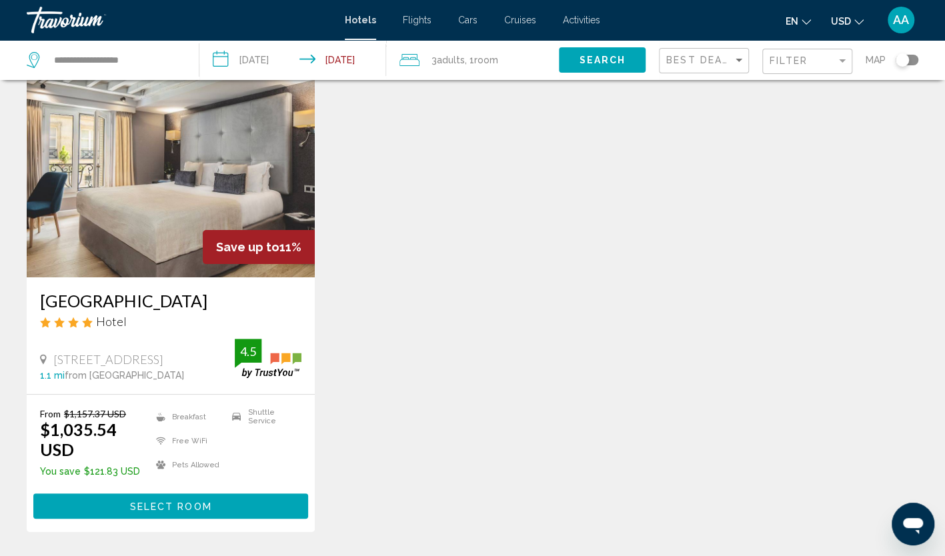
click at [227, 185] on img "Main content" at bounding box center [171, 170] width 288 height 213
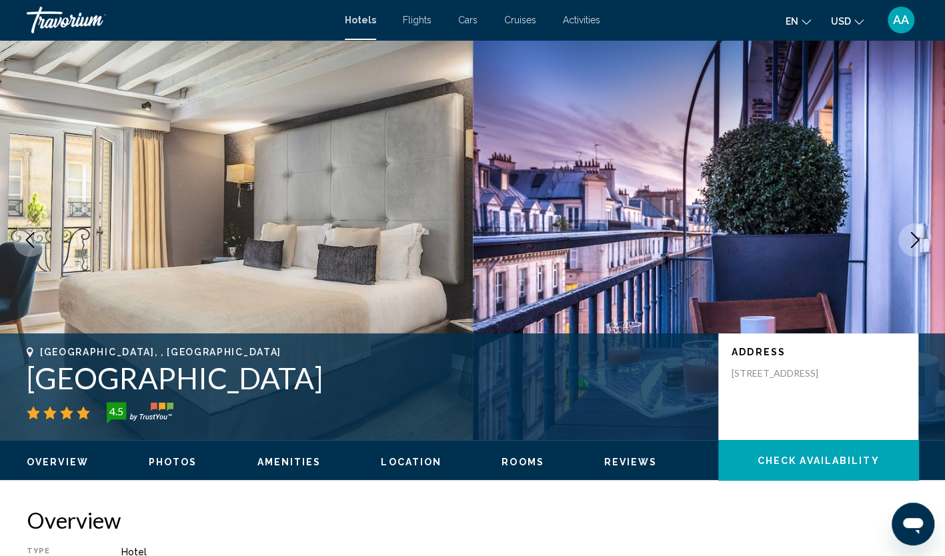
scroll to position [1196, 0]
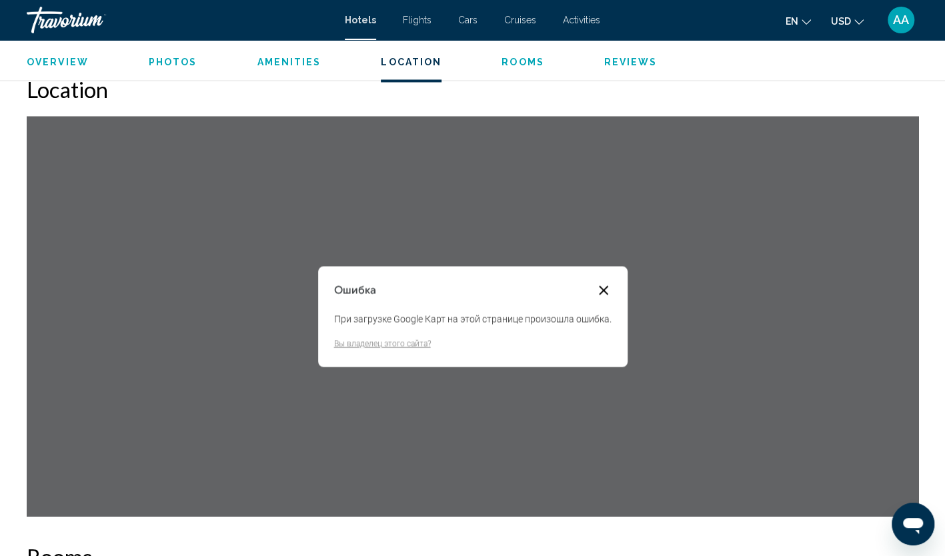
click at [603, 283] on button "Закрыть диалоговое окно" at bounding box center [603, 290] width 16 height 16
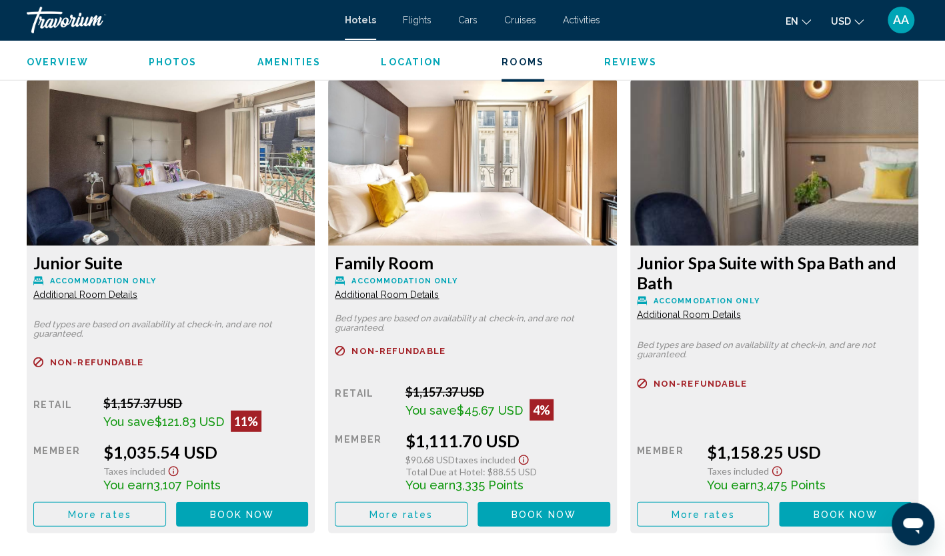
scroll to position [1800, 0]
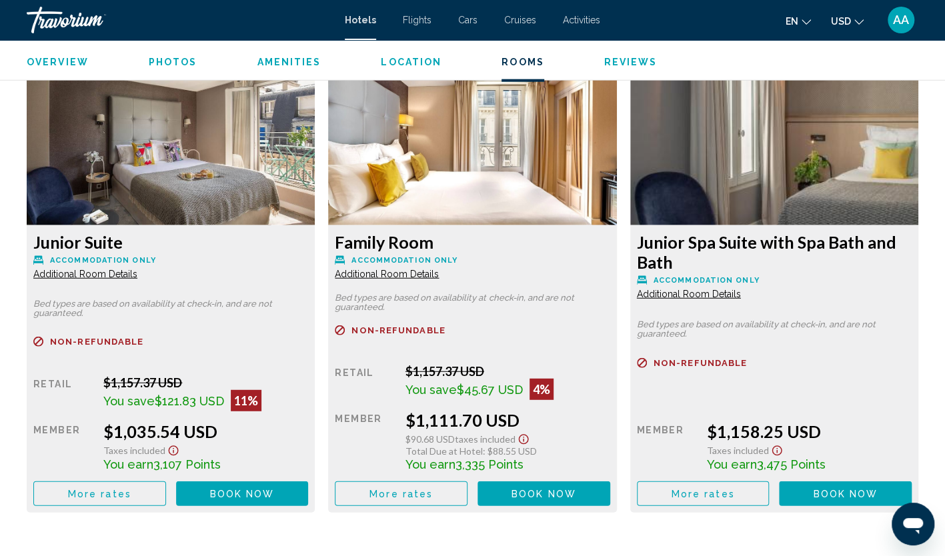
click at [137, 269] on span "Additional Room Details" at bounding box center [85, 274] width 104 height 11
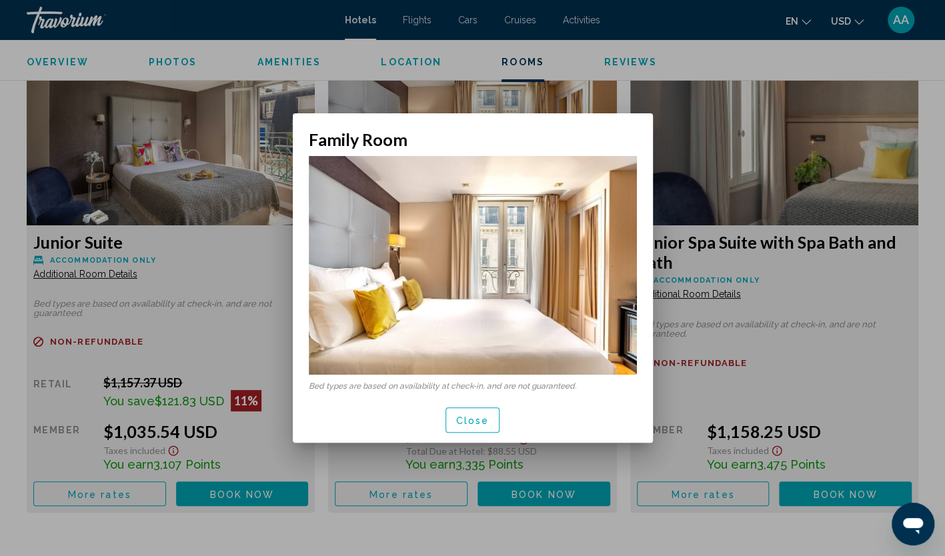
click at [484, 420] on span "Close" at bounding box center [472, 420] width 33 height 11
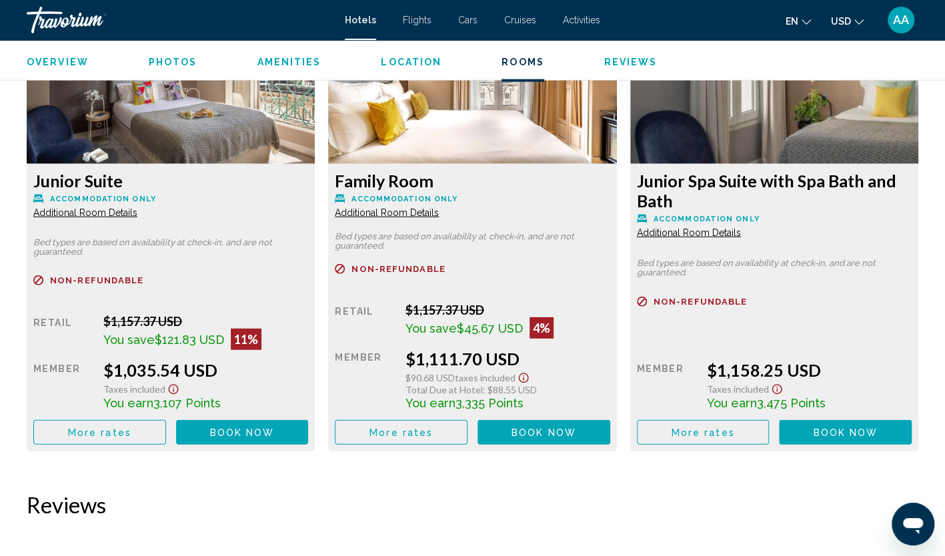
scroll to position [1800, 0]
